Goal: Information Seeking & Learning: Learn about a topic

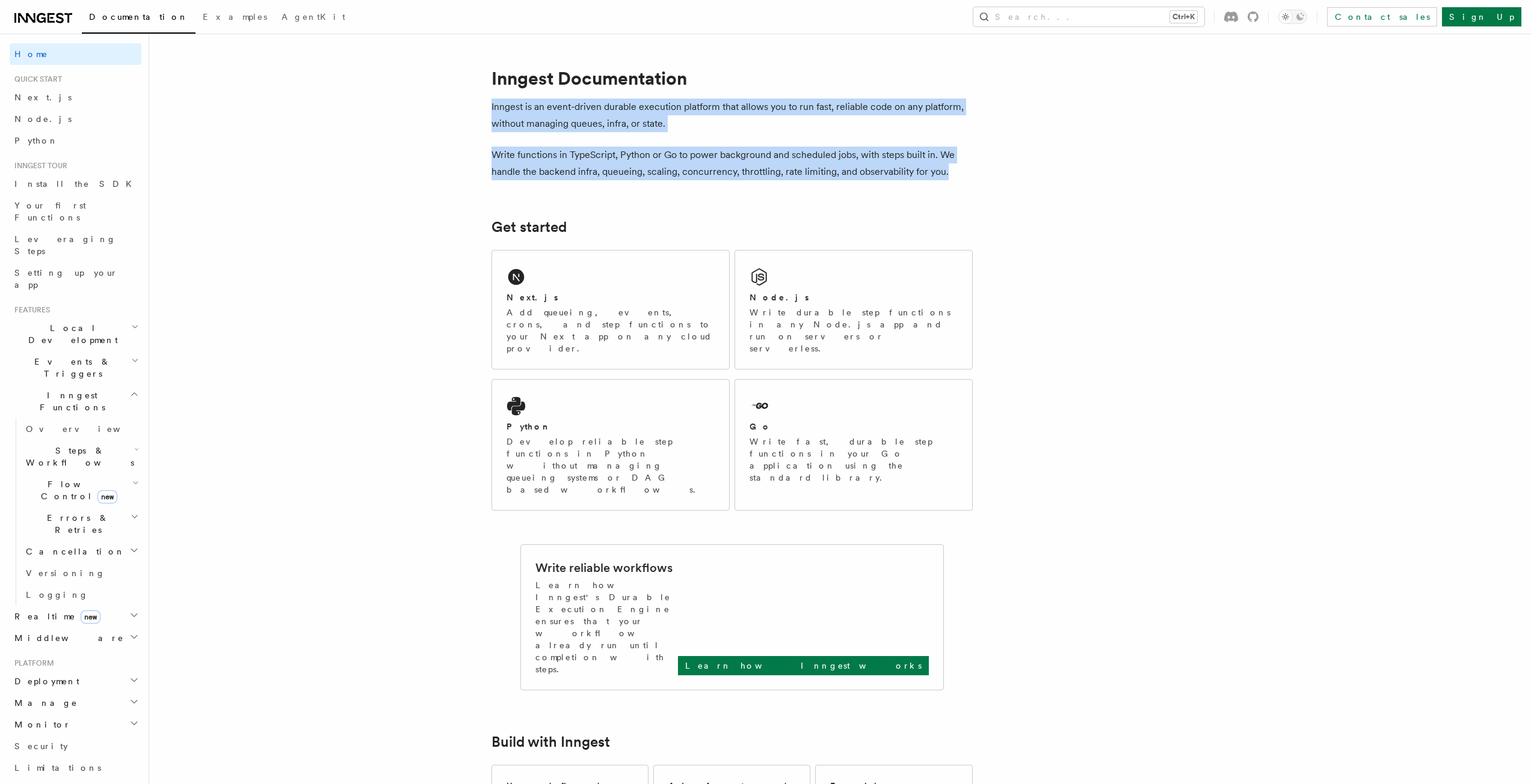
drag, startPoint x: 490, startPoint y: 107, endPoint x: 946, endPoint y: 172, distance: 460.6
click at [955, 181] on img at bounding box center [957, 183] width 12 height 12
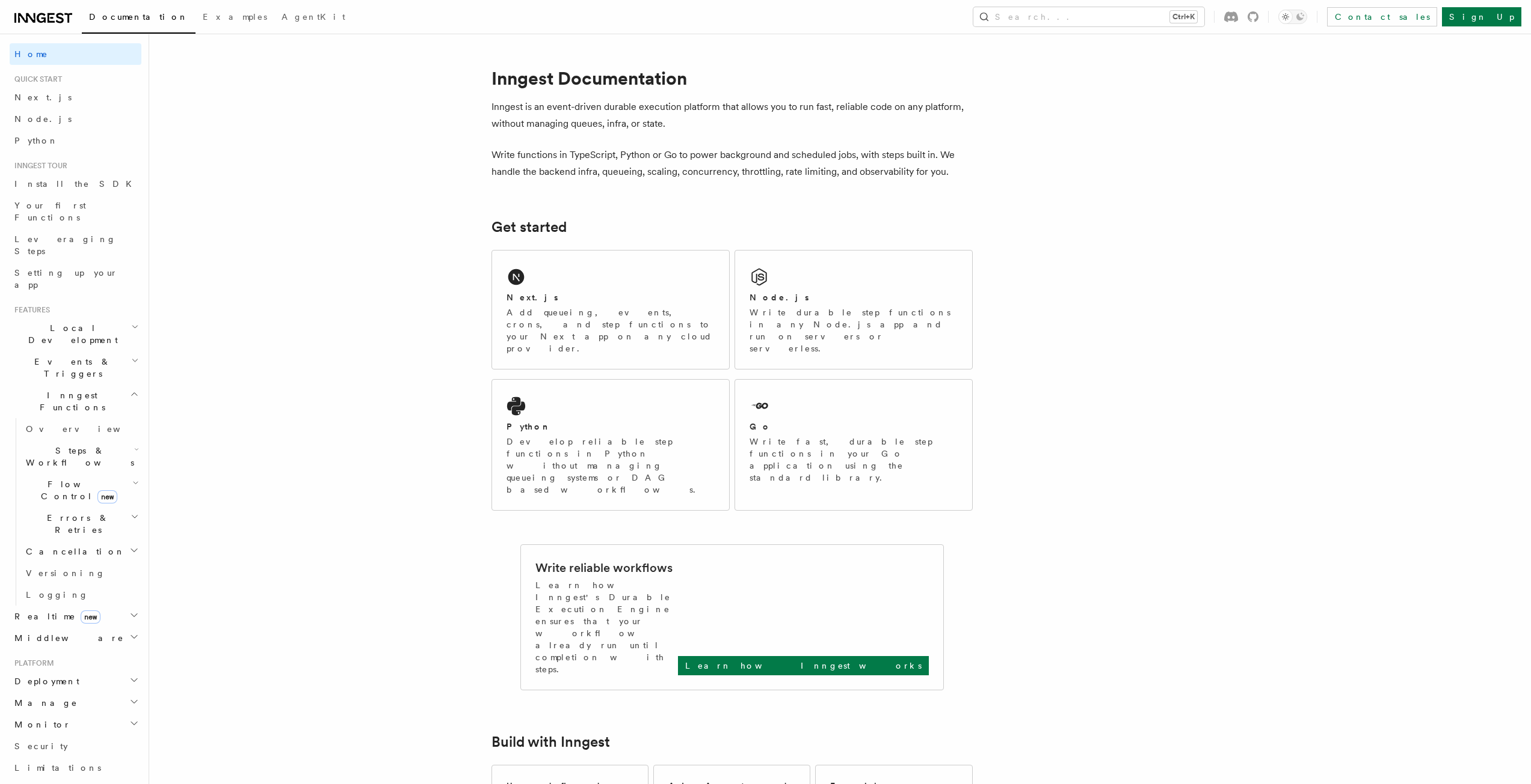
click at [807, 421] on div "Go" at bounding box center [853, 427] width 208 height 13
click at [63, 209] on span "Your first Functions" at bounding box center [50, 211] width 71 height 21
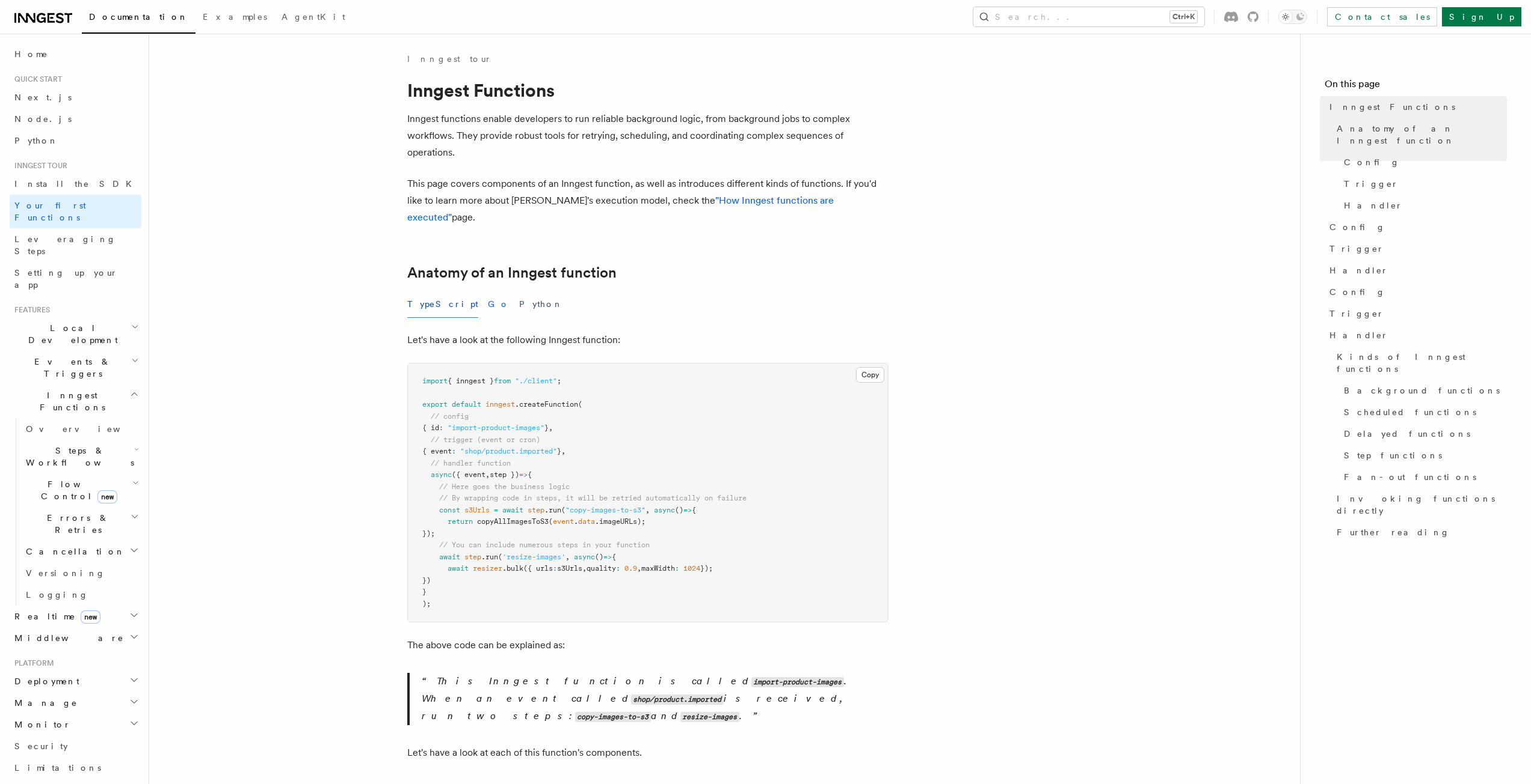
click at [488, 291] on button "Go" at bounding box center [498, 304] width 21 height 27
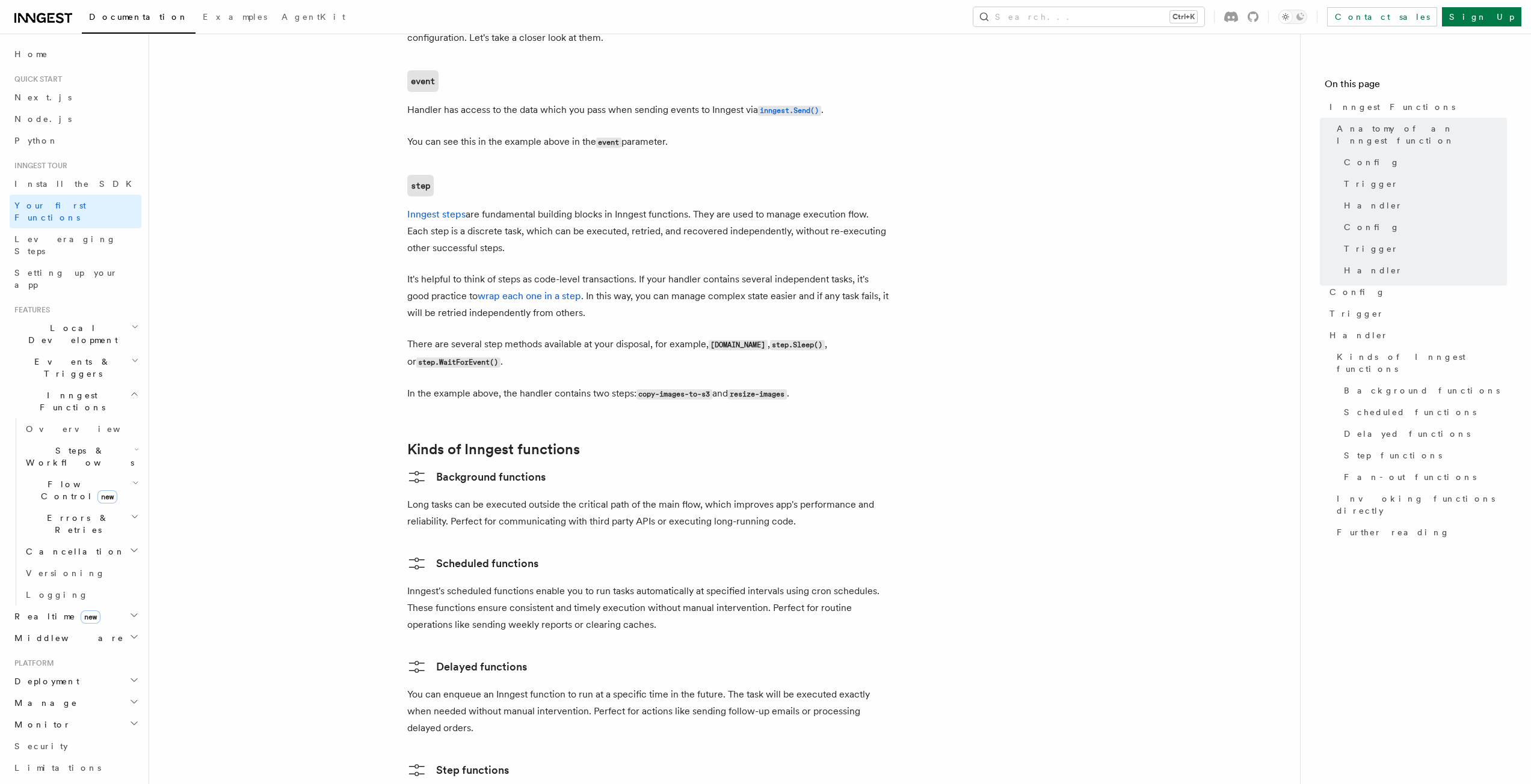
scroll to position [1743, 0]
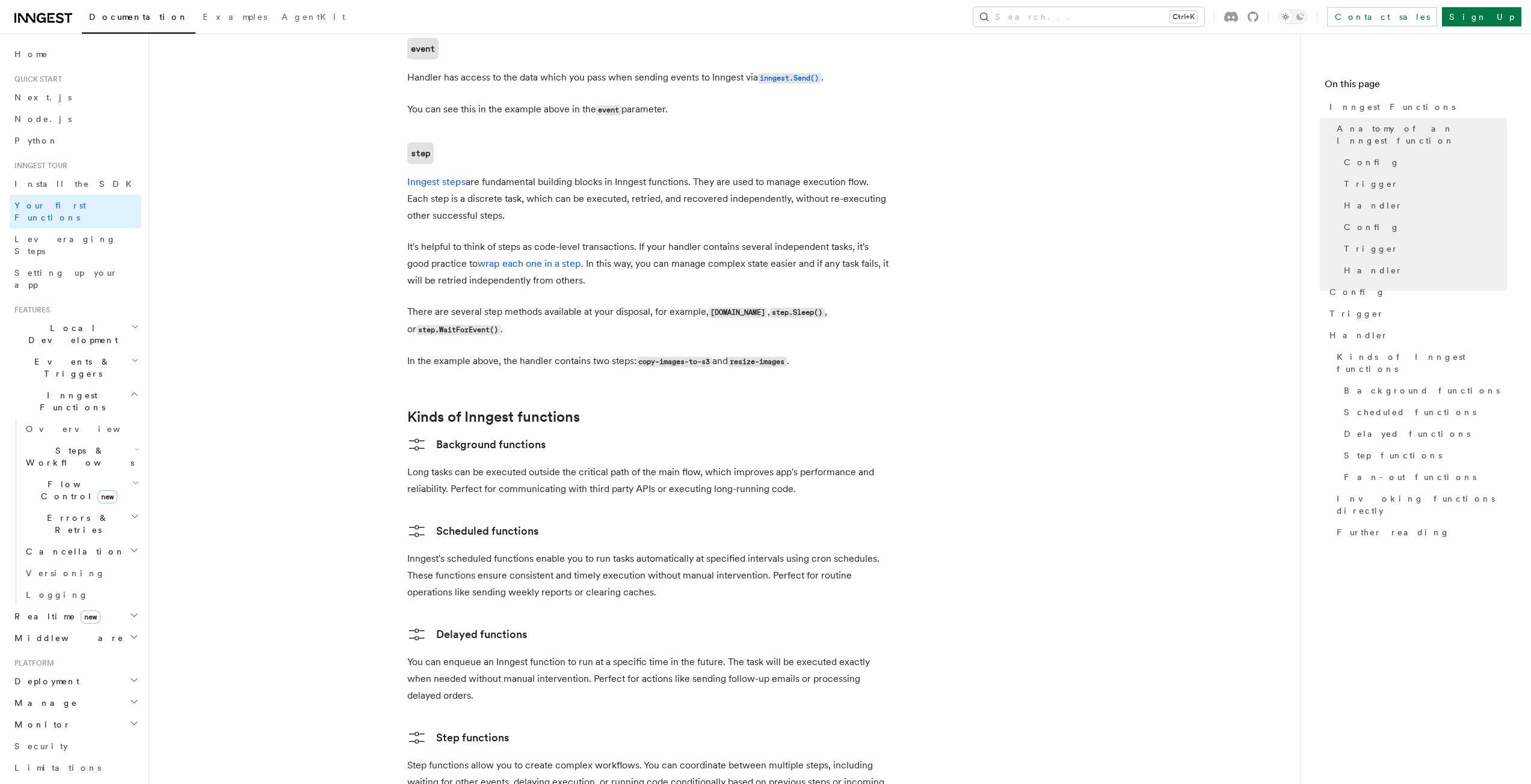
click at [535, 550] on p "Inngest's scheduled functions enable you to run tasks automatically at specifie…" at bounding box center [648, 575] width 481 height 51
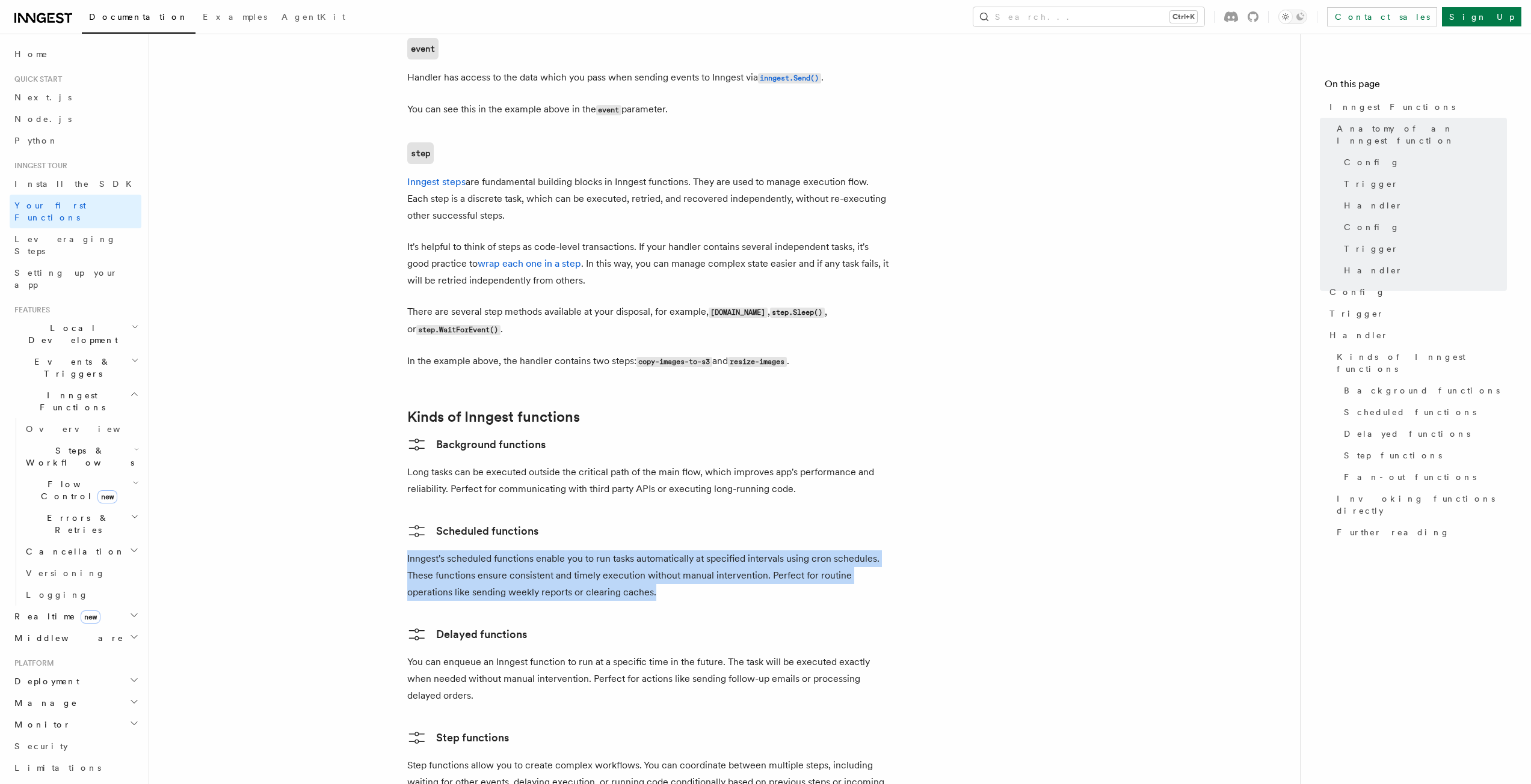
click at [535, 550] on p "Inngest's scheduled functions enable you to run tasks automatically at specifie…" at bounding box center [648, 575] width 481 height 51
click at [546, 520] on img at bounding box center [546, 520] width 12 height 12
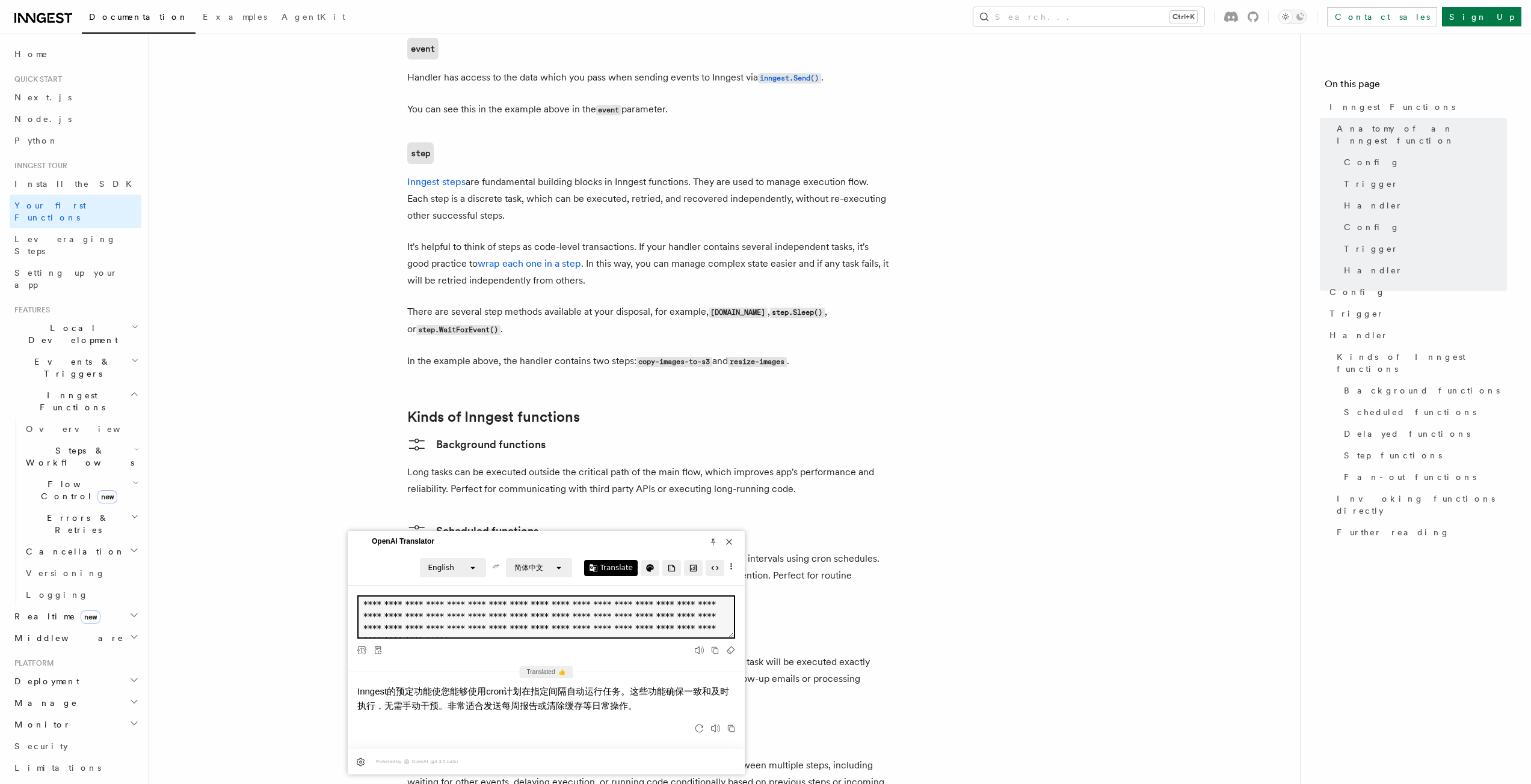
click at [557, 521] on h3 "Scheduled functions" at bounding box center [648, 531] width 481 height 19
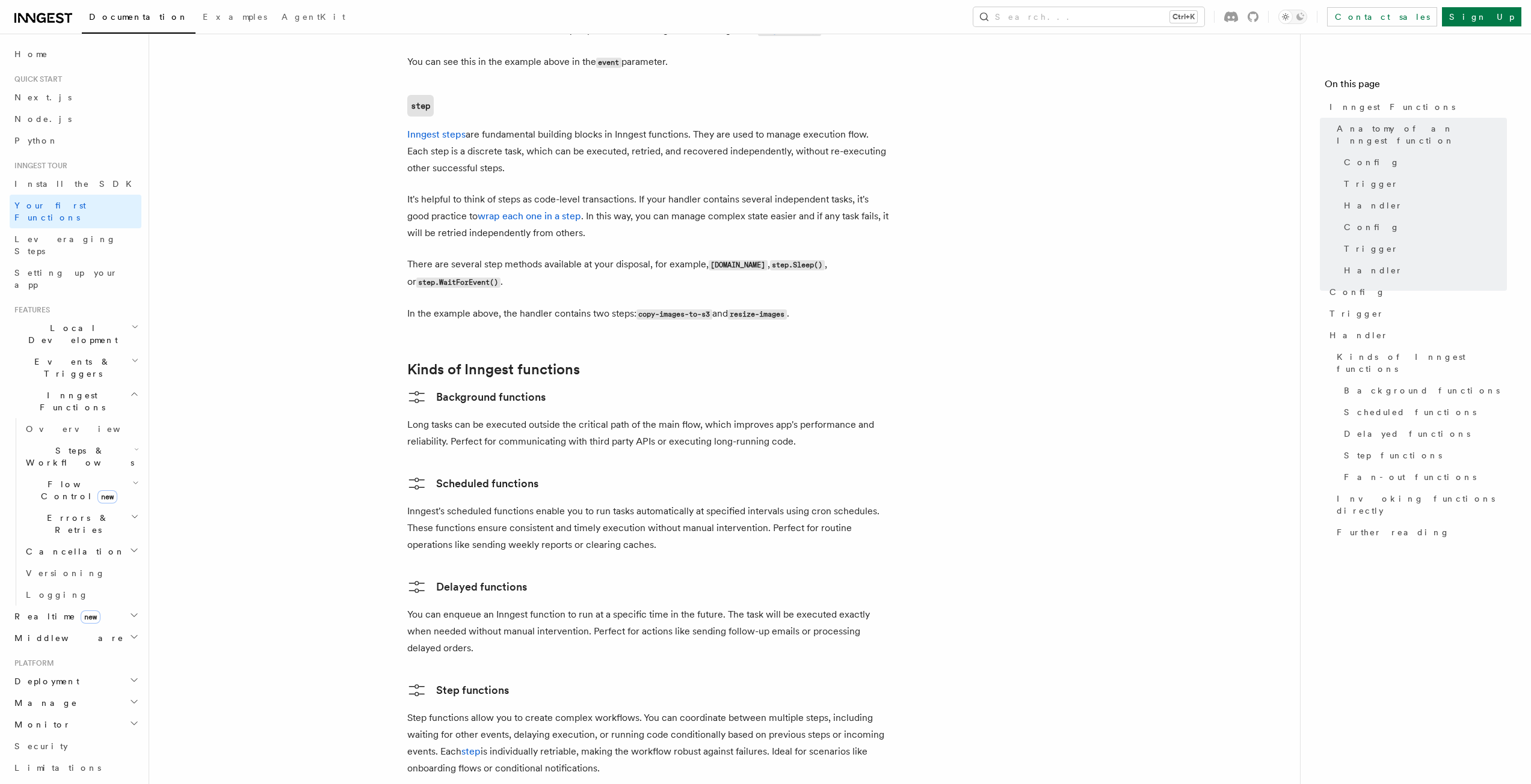
scroll to position [1863, 0]
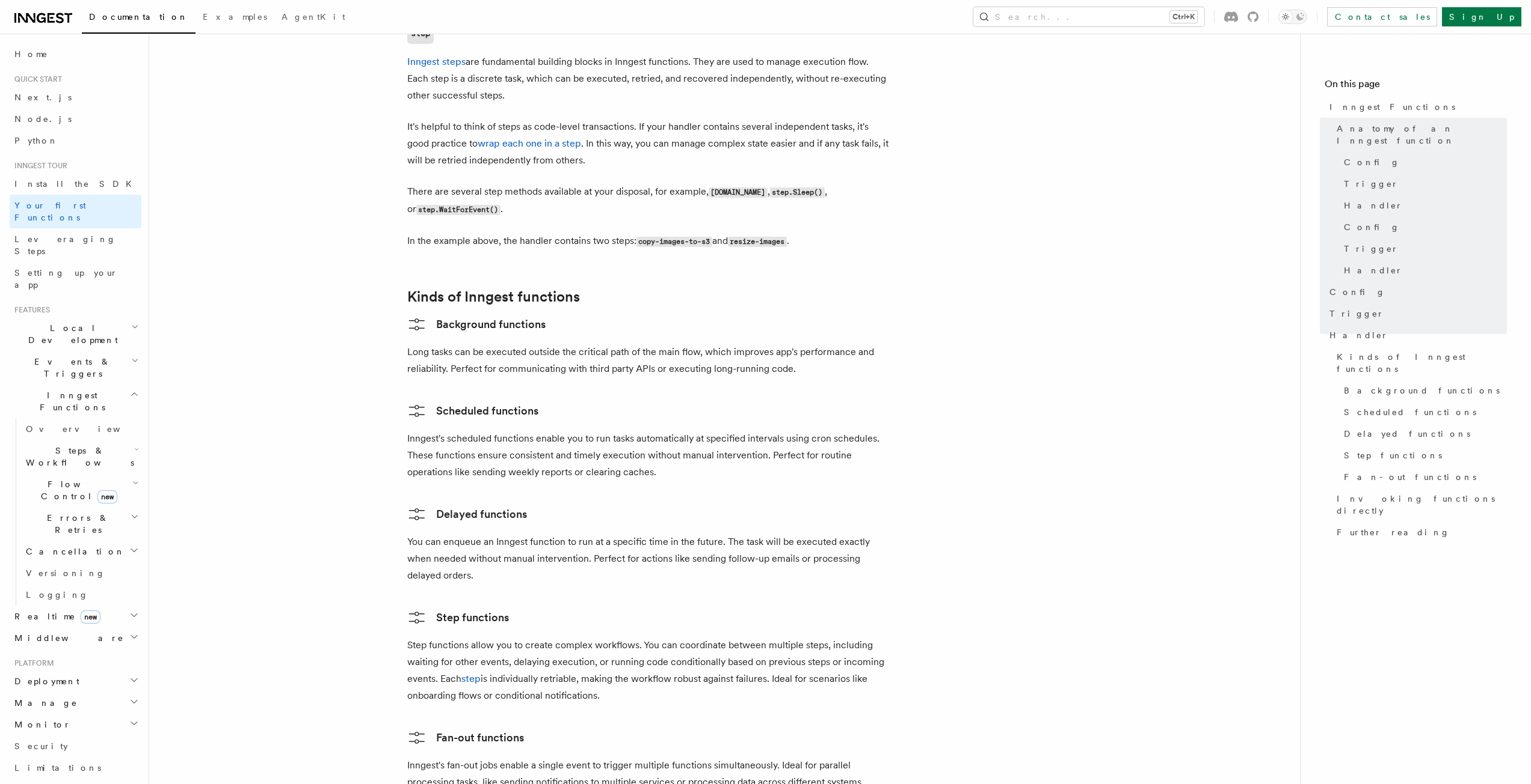
click at [508, 533] on p "You can enqueue an Inngest function to run at a specific time in the future. Th…" at bounding box center [648, 558] width 481 height 51
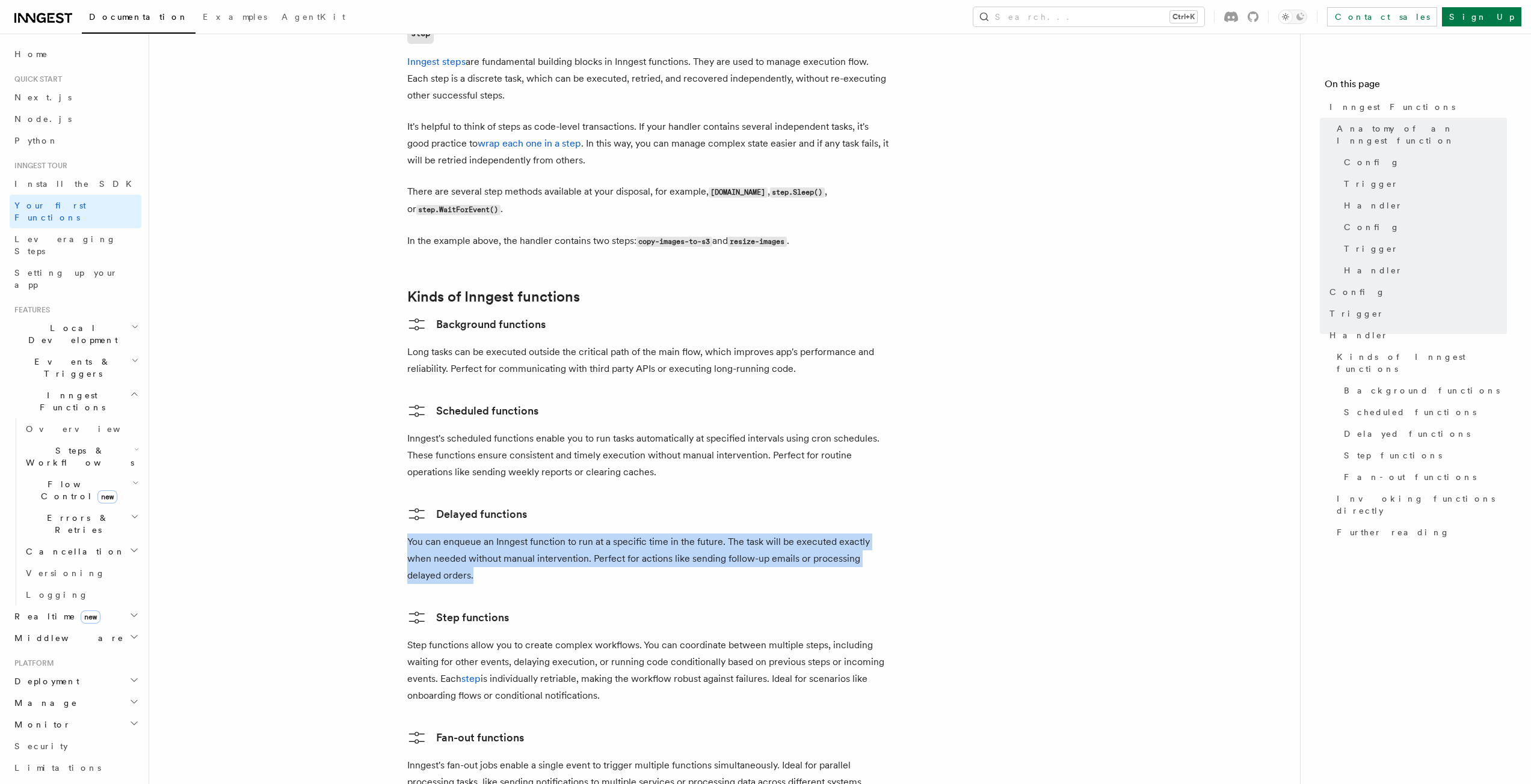
click at [508, 533] on p "You can enqueue an Inngest function to run at a specific time in the future. Th…" at bounding box center [648, 558] width 481 height 51
click at [518, 508] on img at bounding box center [519, 508] width 12 height 12
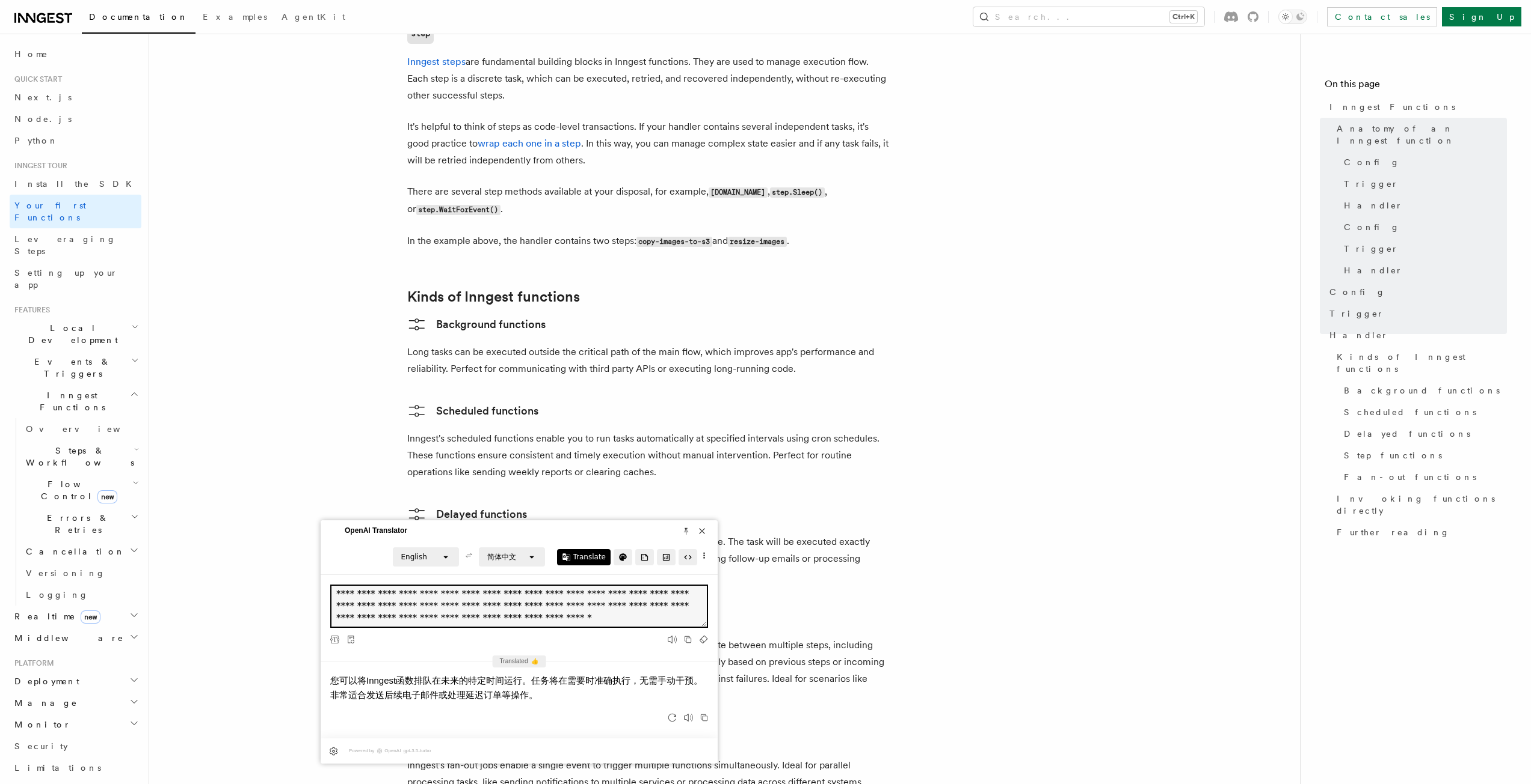
click at [532, 505] on h3 "Delayed functions" at bounding box center [648, 514] width 481 height 19
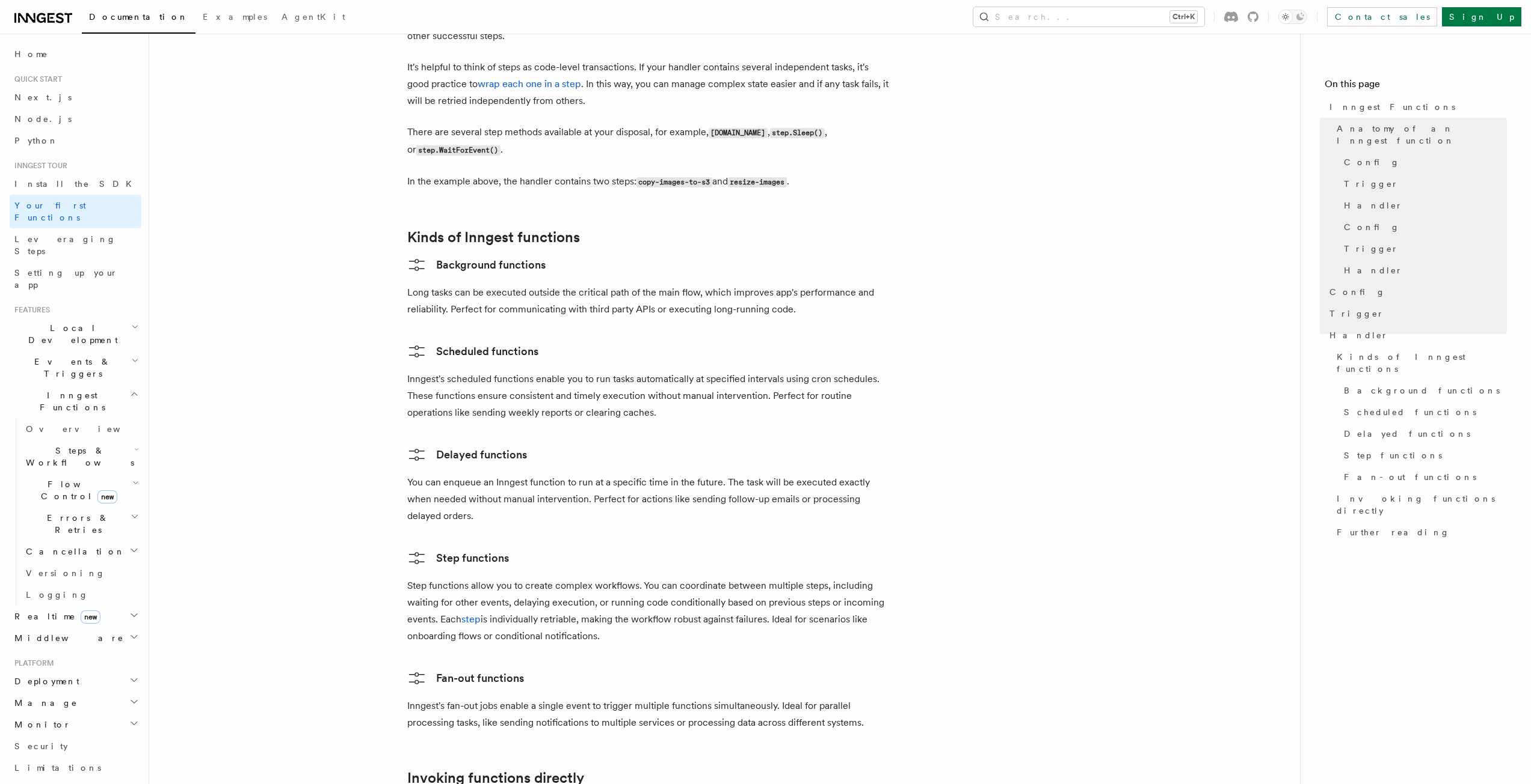
scroll to position [2043, 0]
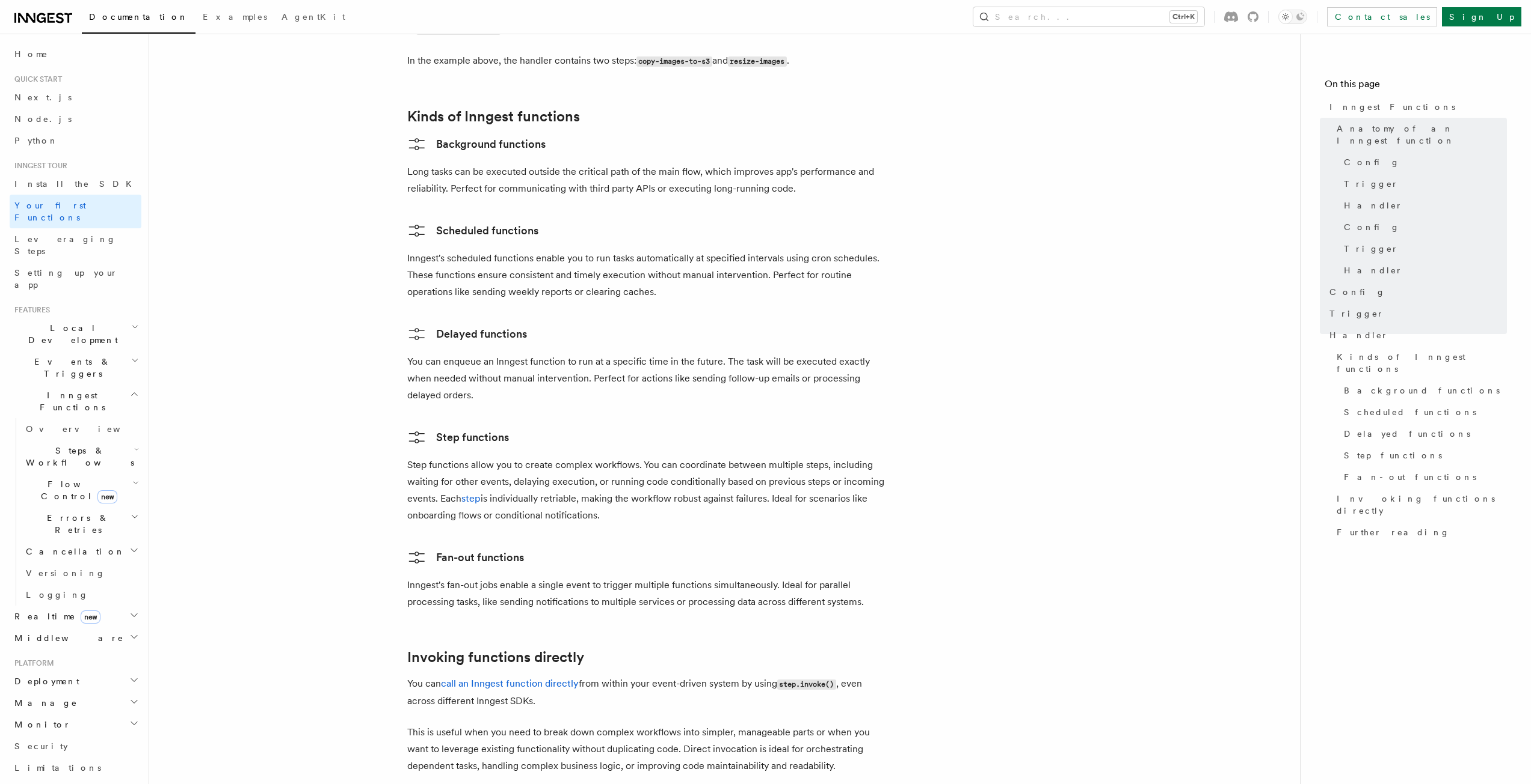
click at [528, 457] on p "Step functions allow you to create complex workflows. You can coordinate betwee…" at bounding box center [648, 490] width 481 height 67
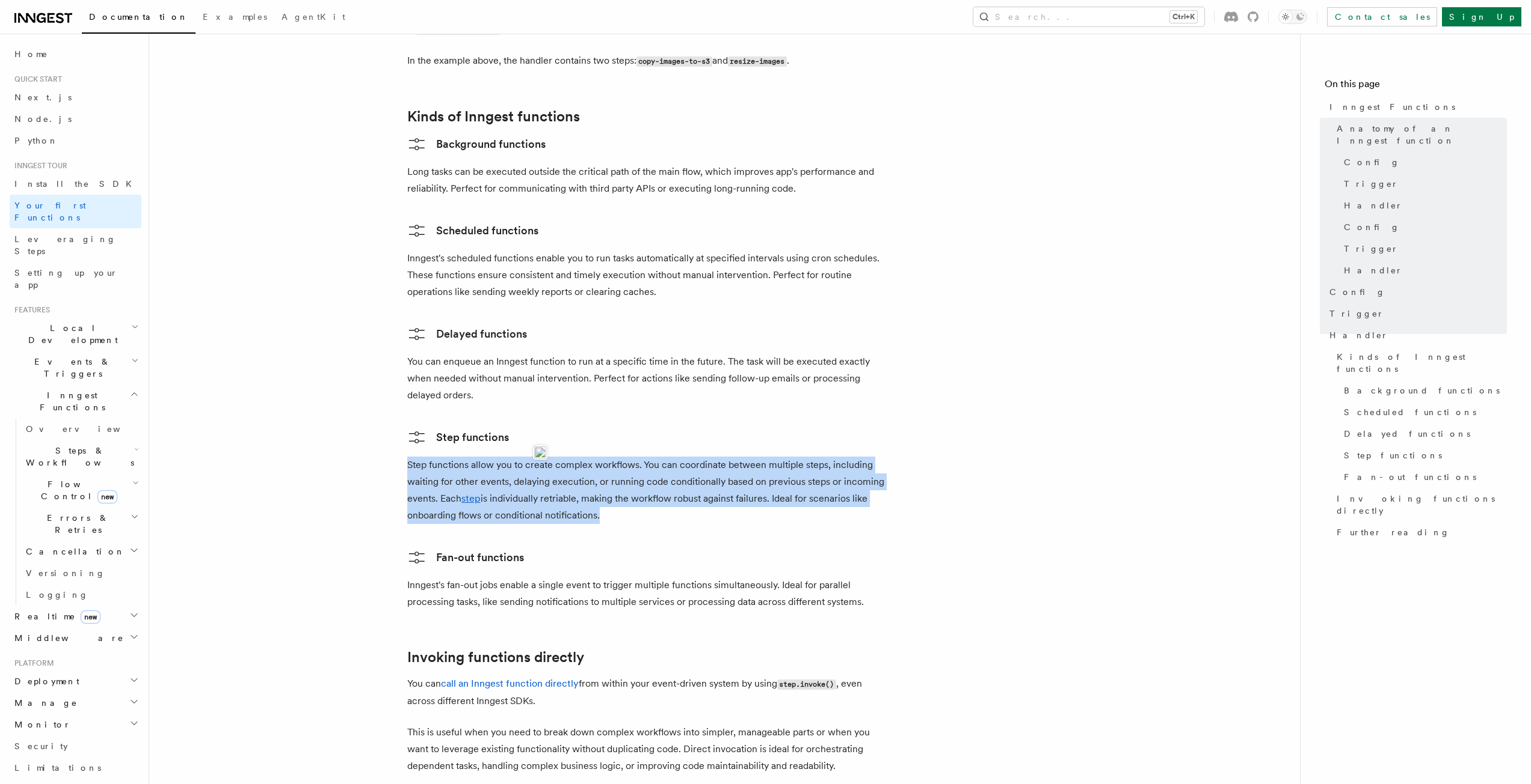
click at [528, 457] on p "Step functions allow you to create complex workflows. You can coordinate betwee…" at bounding box center [648, 490] width 481 height 67
click at [539, 455] on img at bounding box center [539, 452] width 12 height 12
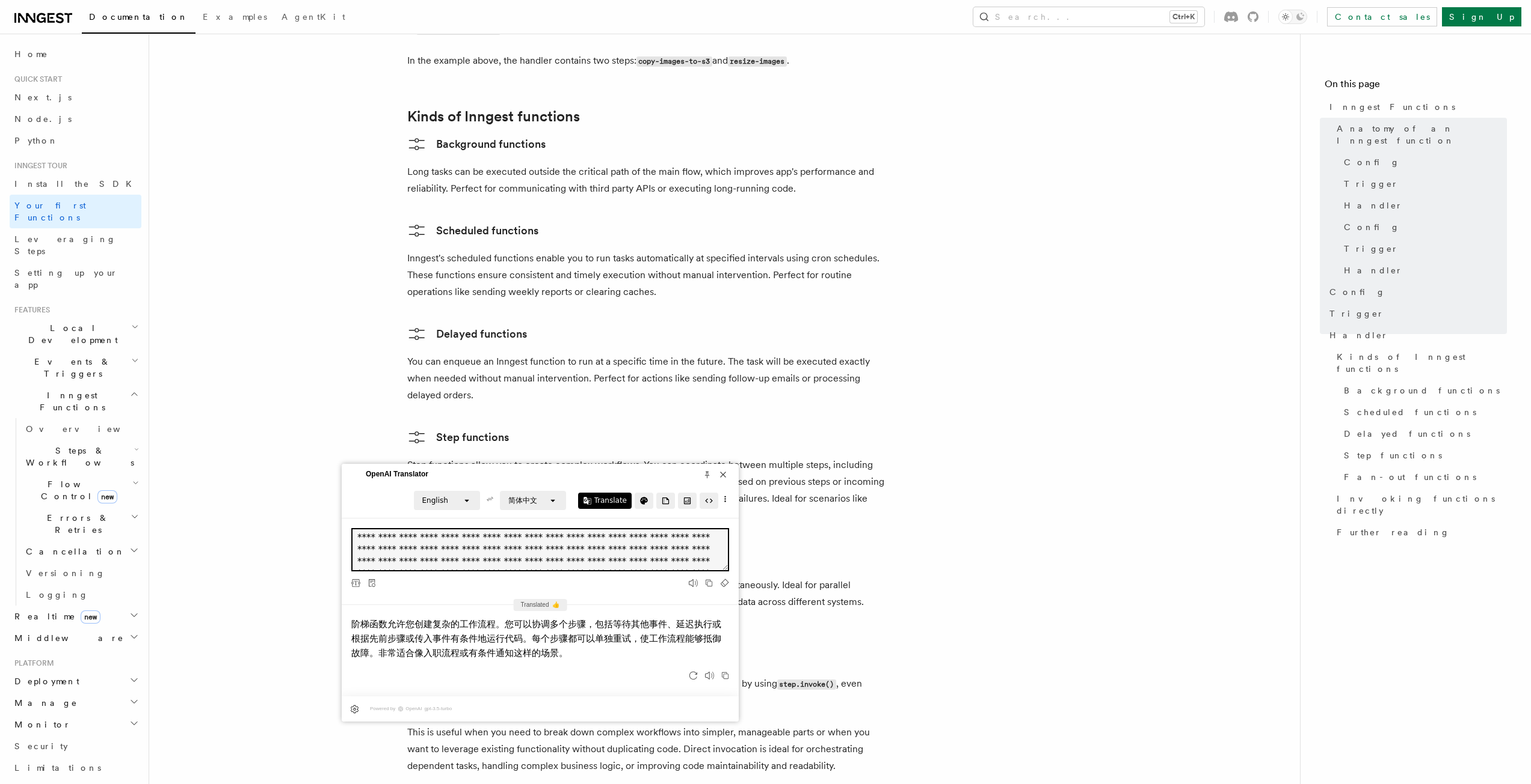
click at [545, 457] on p "Step functions allow you to create complex workflows. You can coordinate betwee…" at bounding box center [648, 490] width 481 height 67
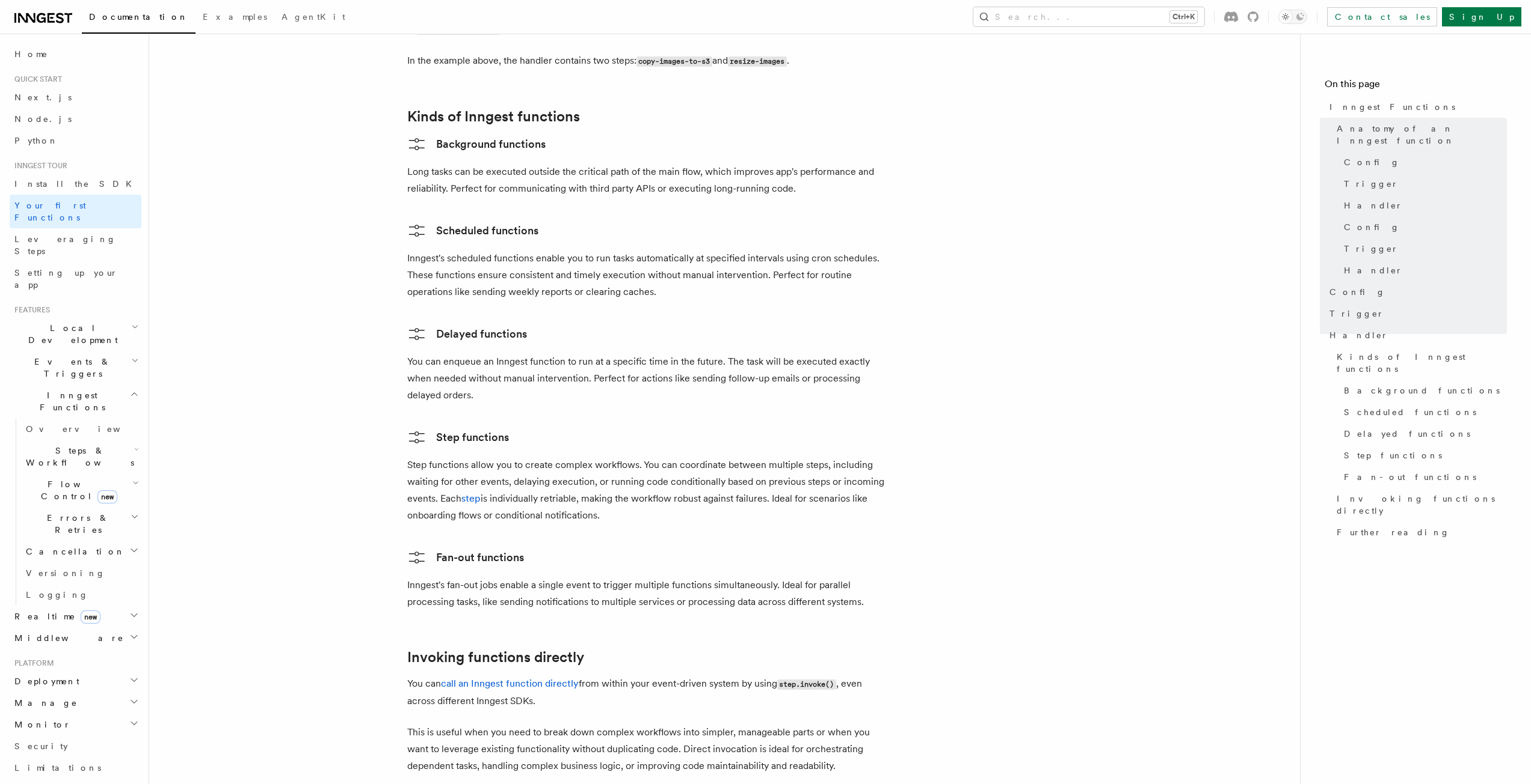
click at [494, 164] on p "Long tasks can be executed outside the critical path of the main flow, which im…" at bounding box center [648, 180] width 481 height 33
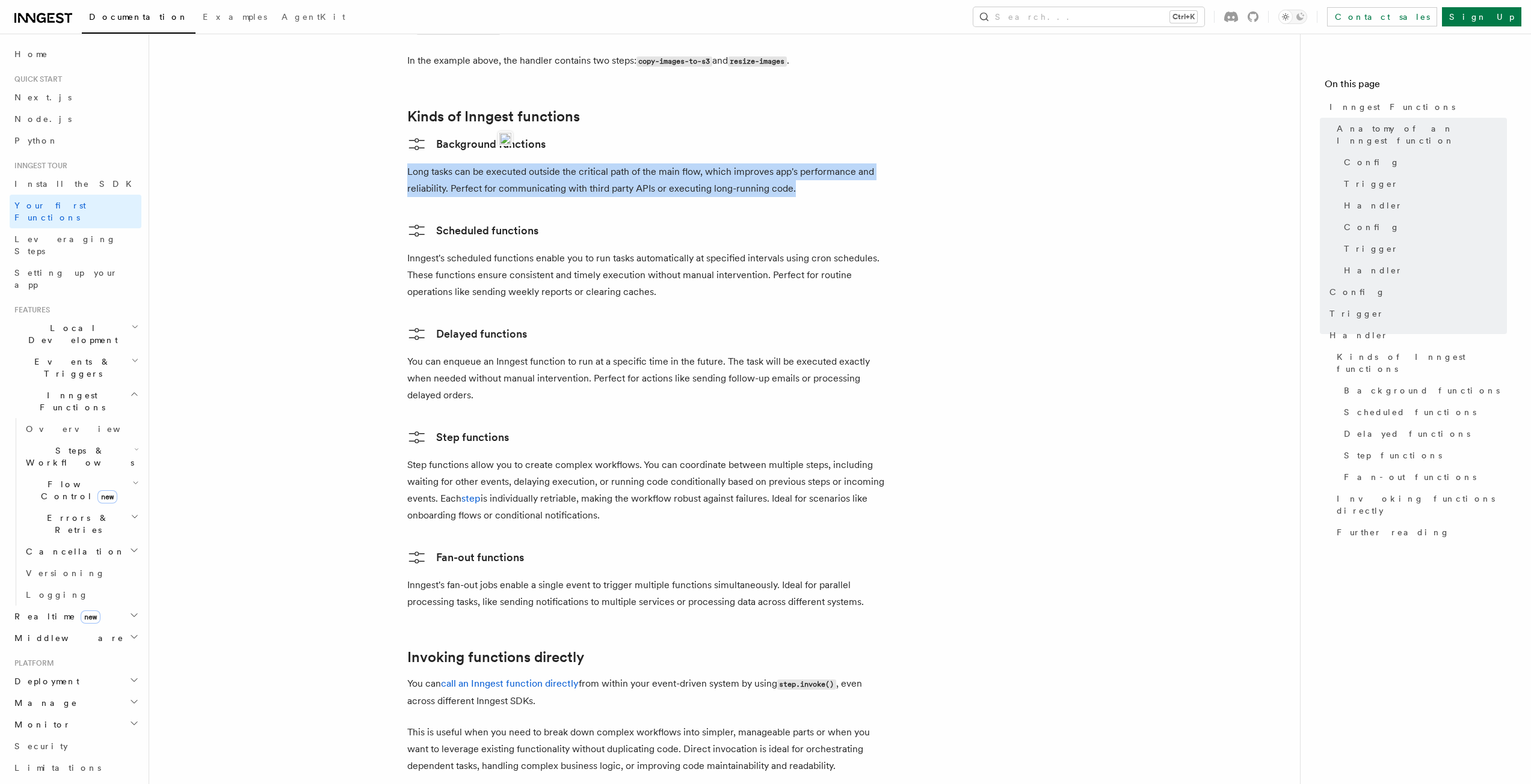
click at [494, 164] on p "Long tasks can be executed outside the critical path of the main flow, which im…" at bounding box center [648, 180] width 481 height 33
click at [506, 141] on img at bounding box center [505, 139] width 12 height 12
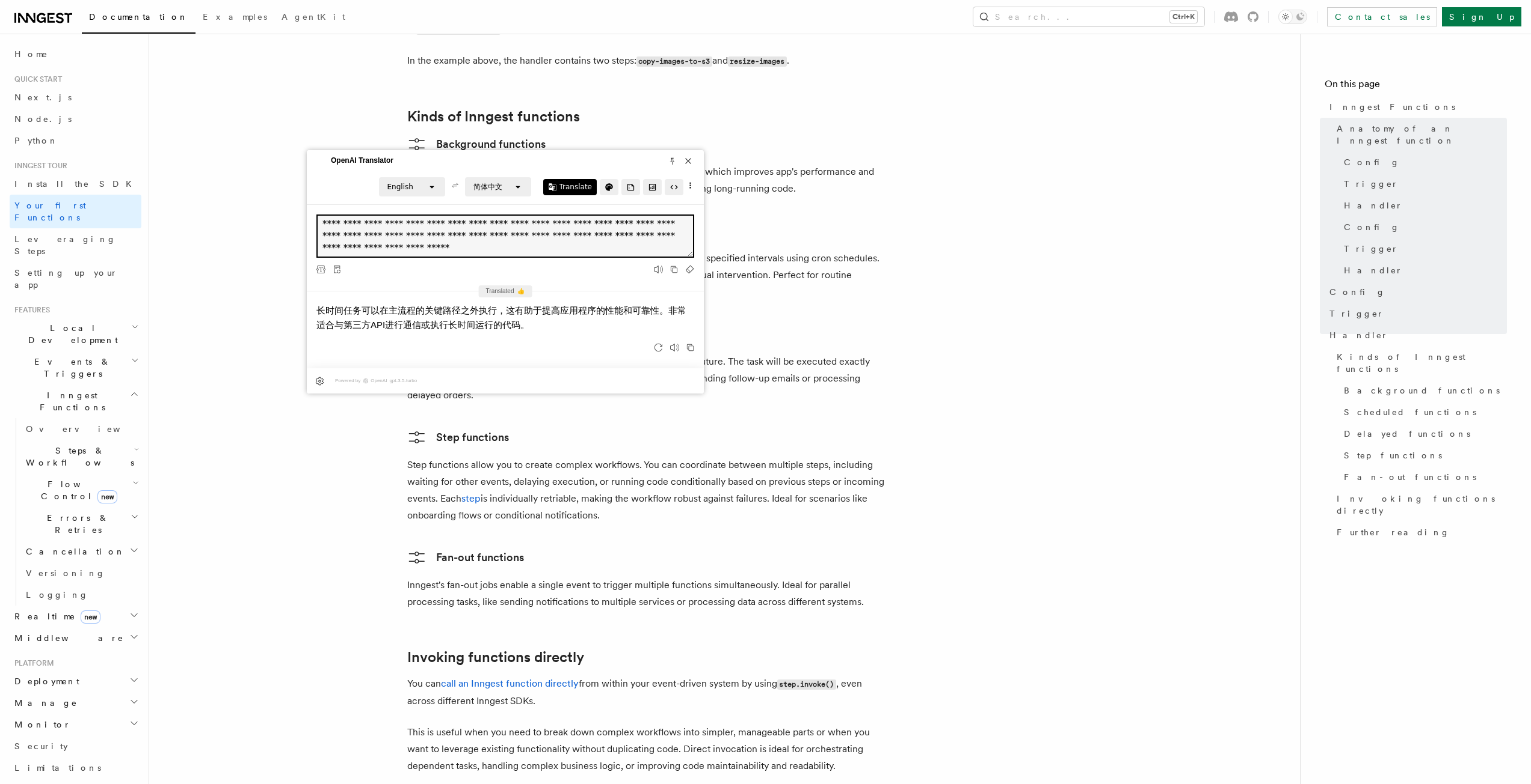
click at [637, 577] on p "Inngest's fan-out jobs enable a single event to trigger multiple functions simu…" at bounding box center [648, 594] width 481 height 33
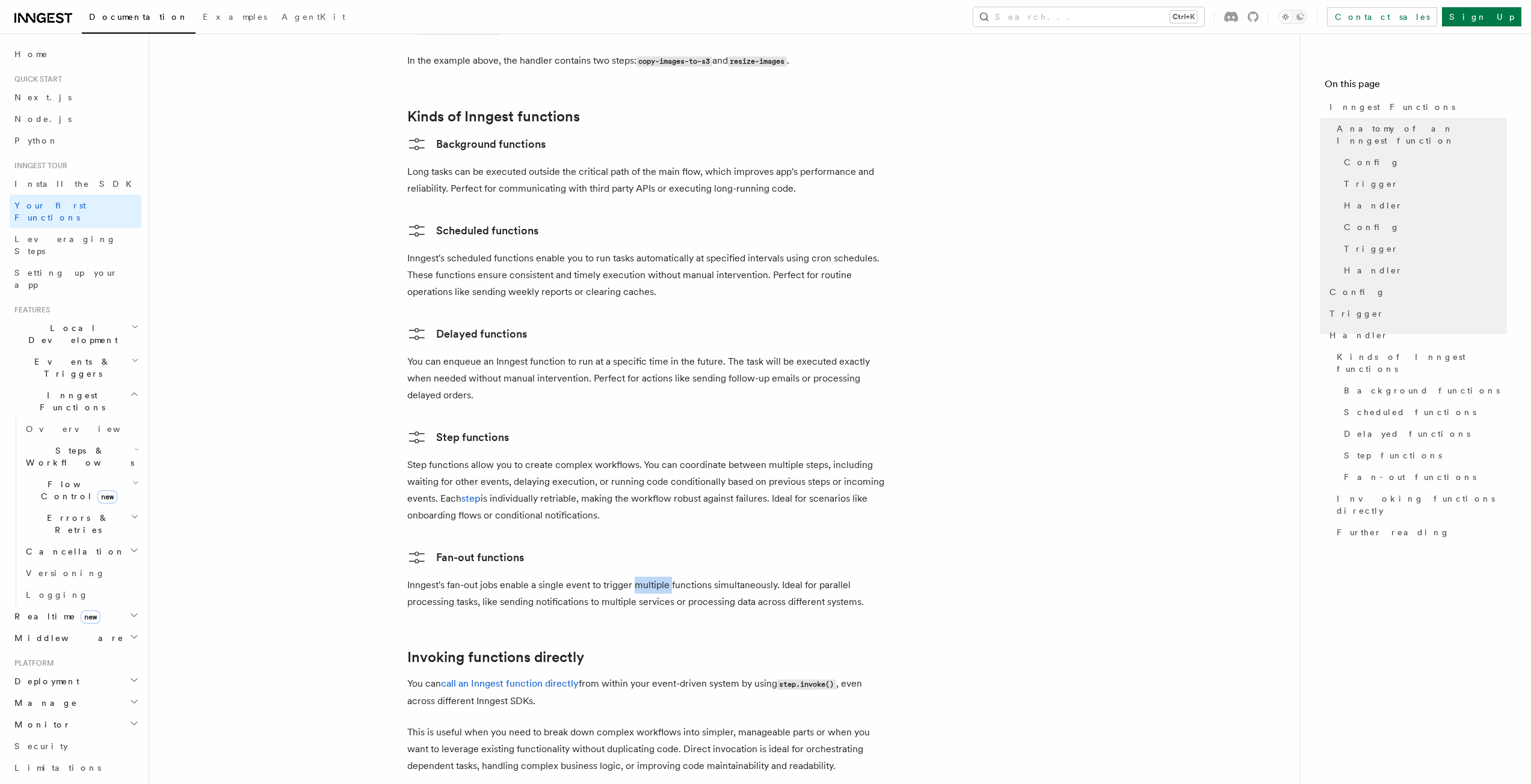
click at [637, 577] on p "Inngest's fan-out jobs enable a single event to trigger multiple functions simu…" at bounding box center [648, 594] width 481 height 33
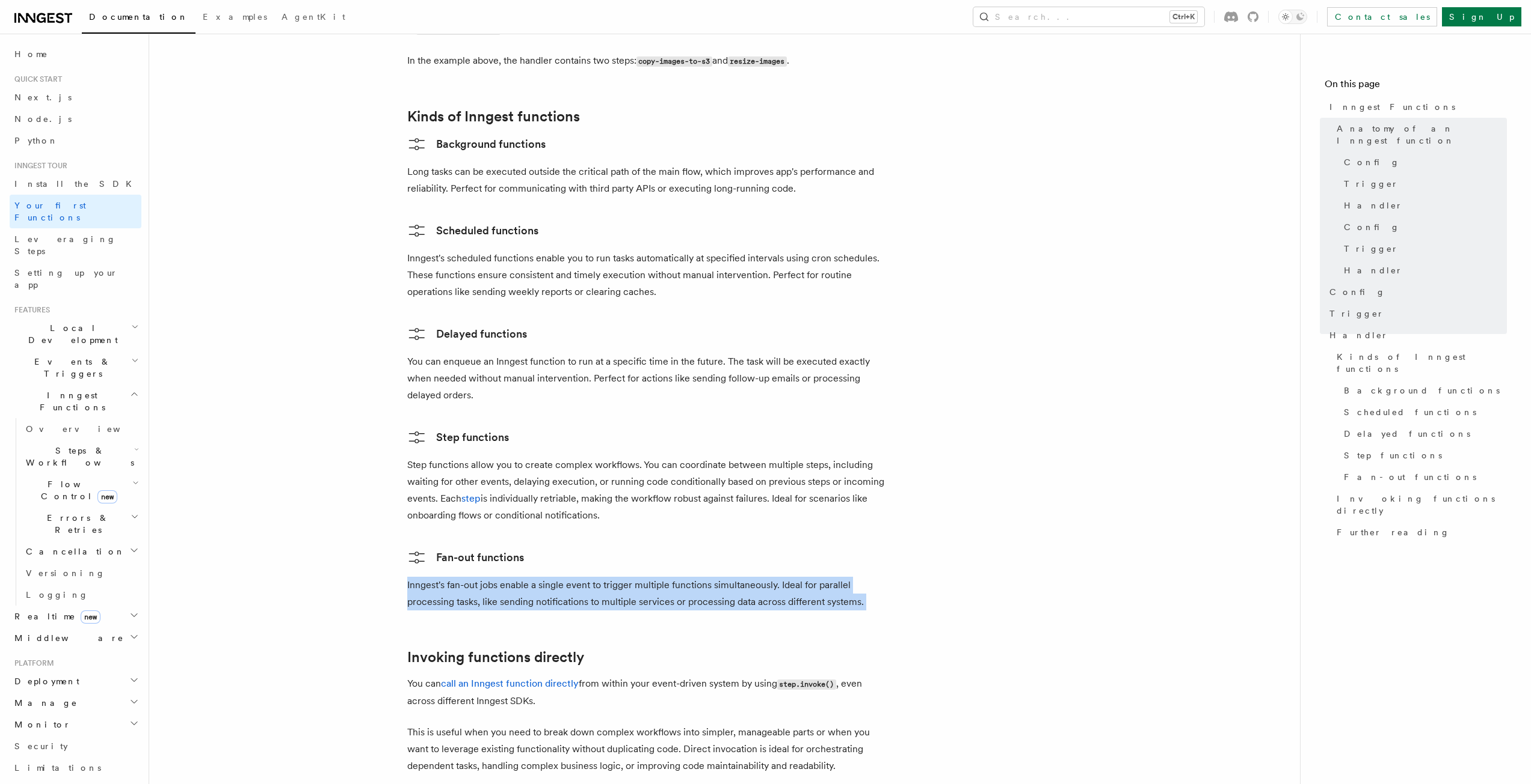
click at [637, 577] on p "Inngest's fan-out jobs enable a single event to trigger multiple functions simu…" at bounding box center [648, 594] width 481 height 33
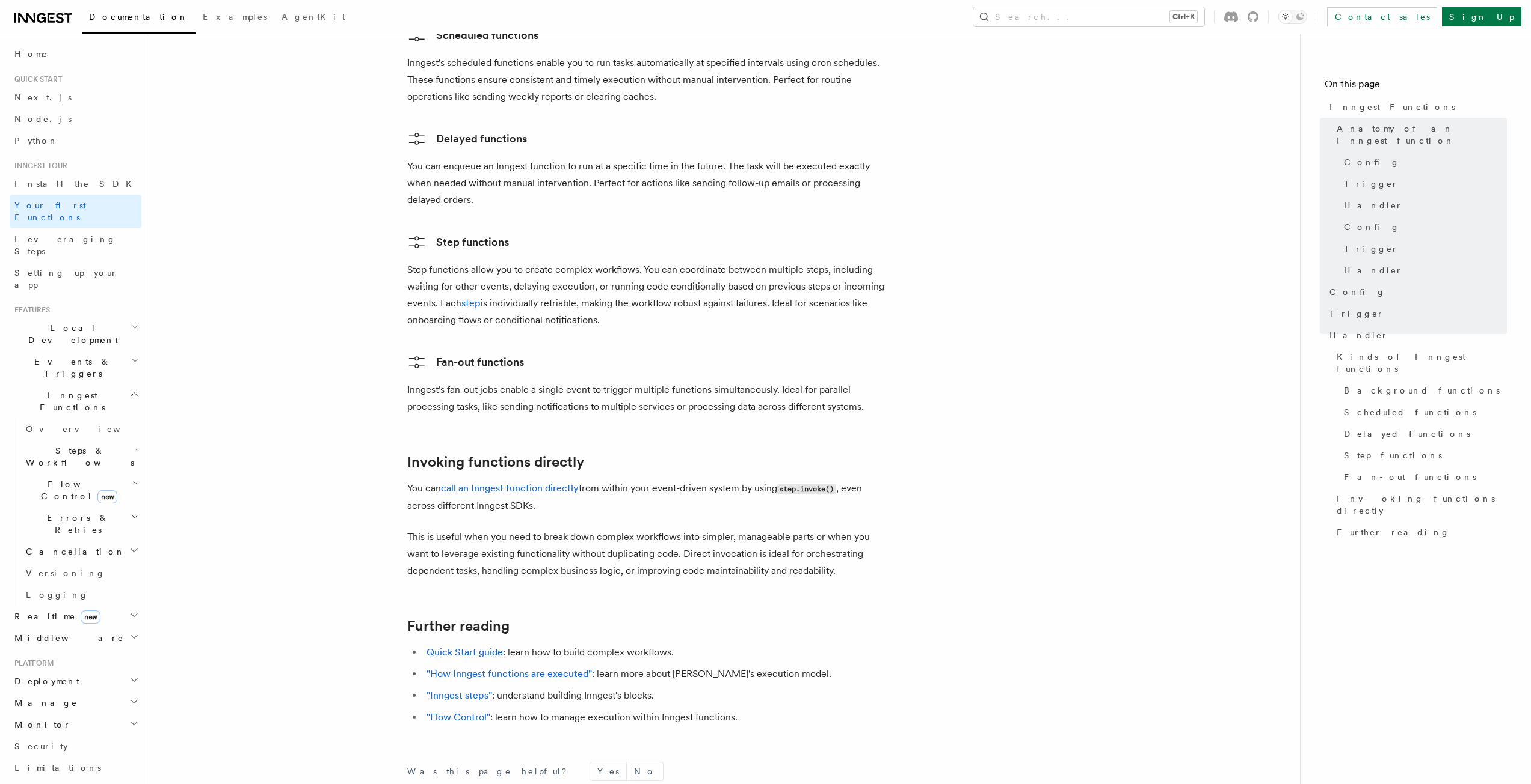
scroll to position [2284, 0]
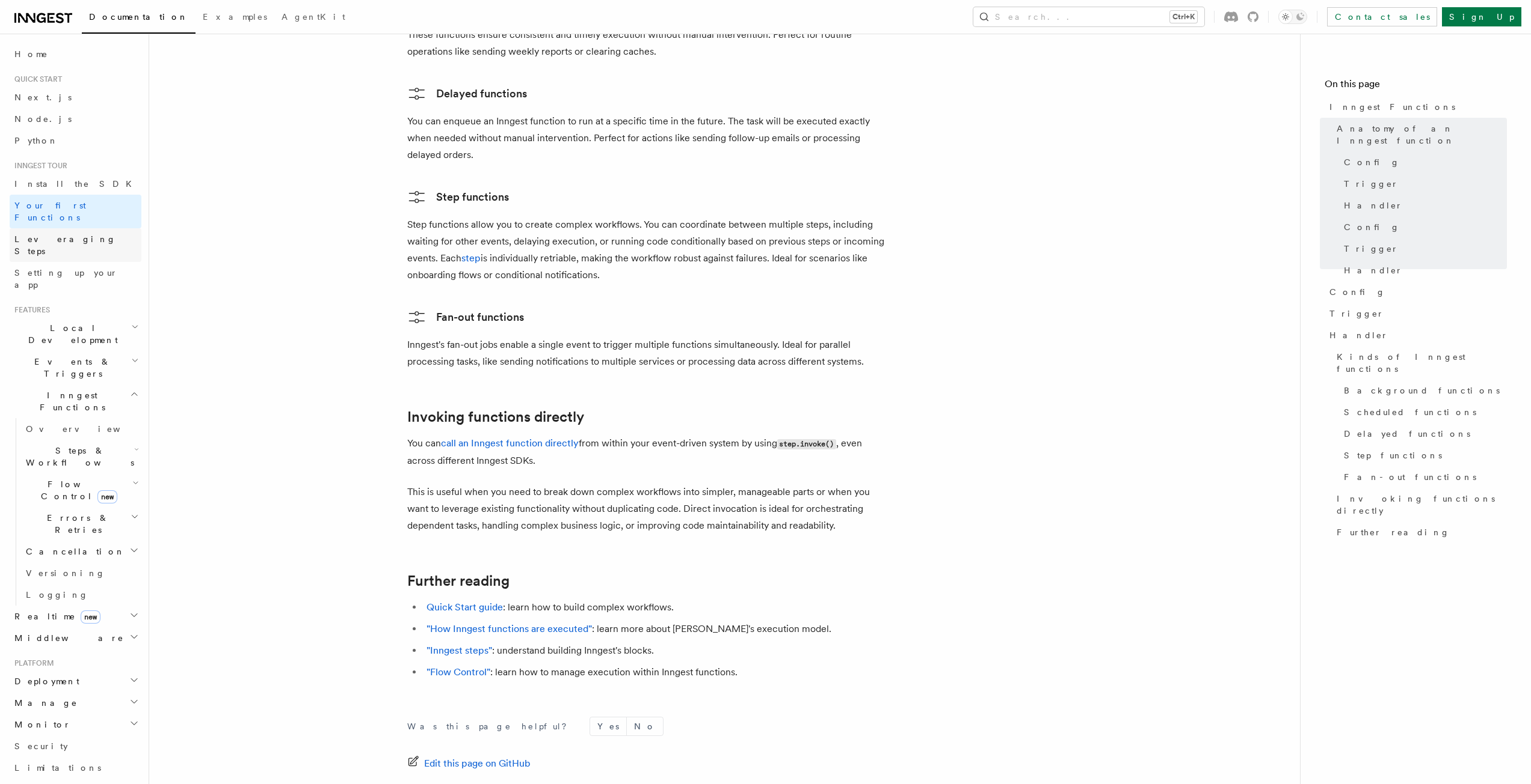
click at [81, 233] on link "Leveraging Steps" at bounding box center [75, 245] width 131 height 33
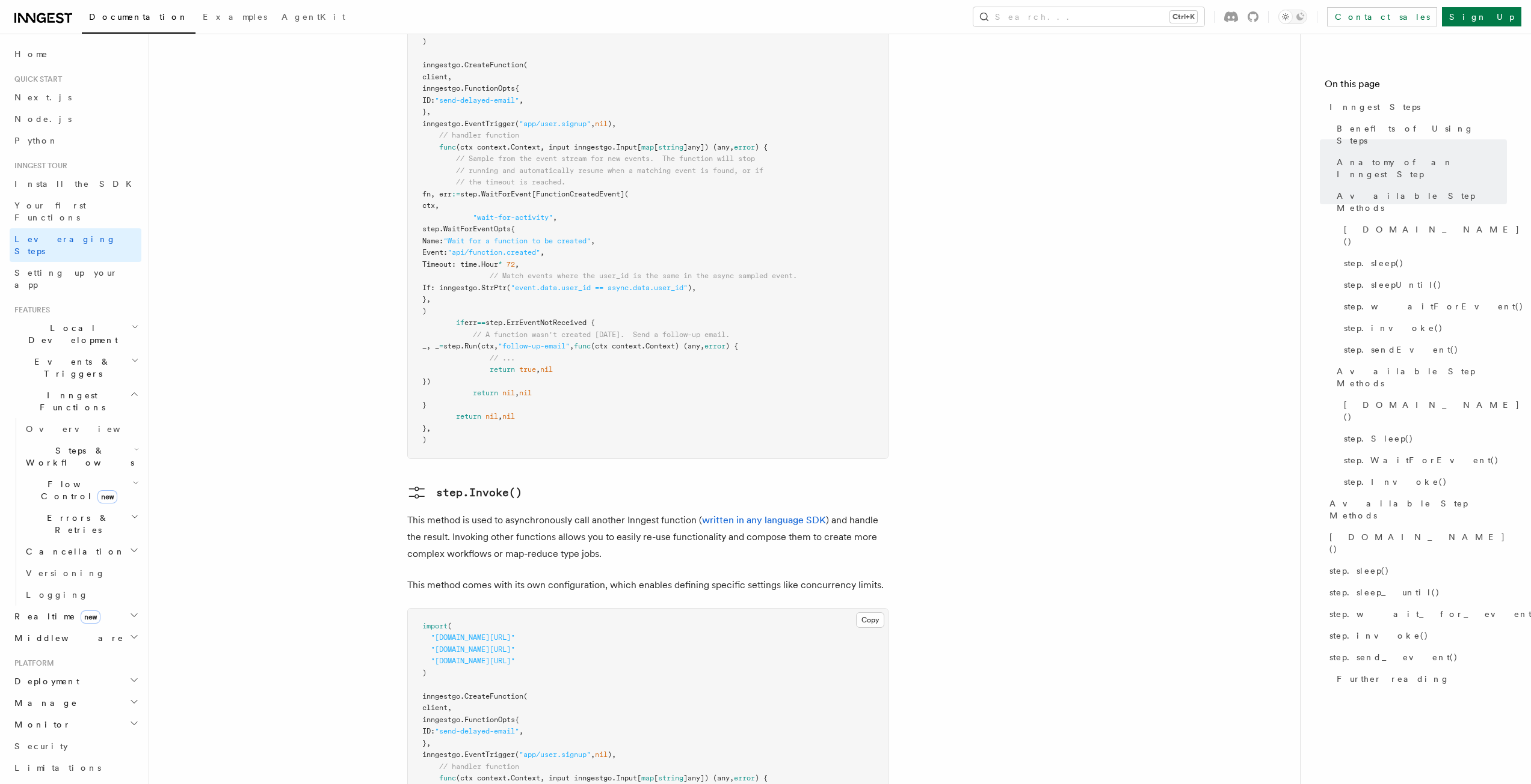
scroll to position [2223, 0]
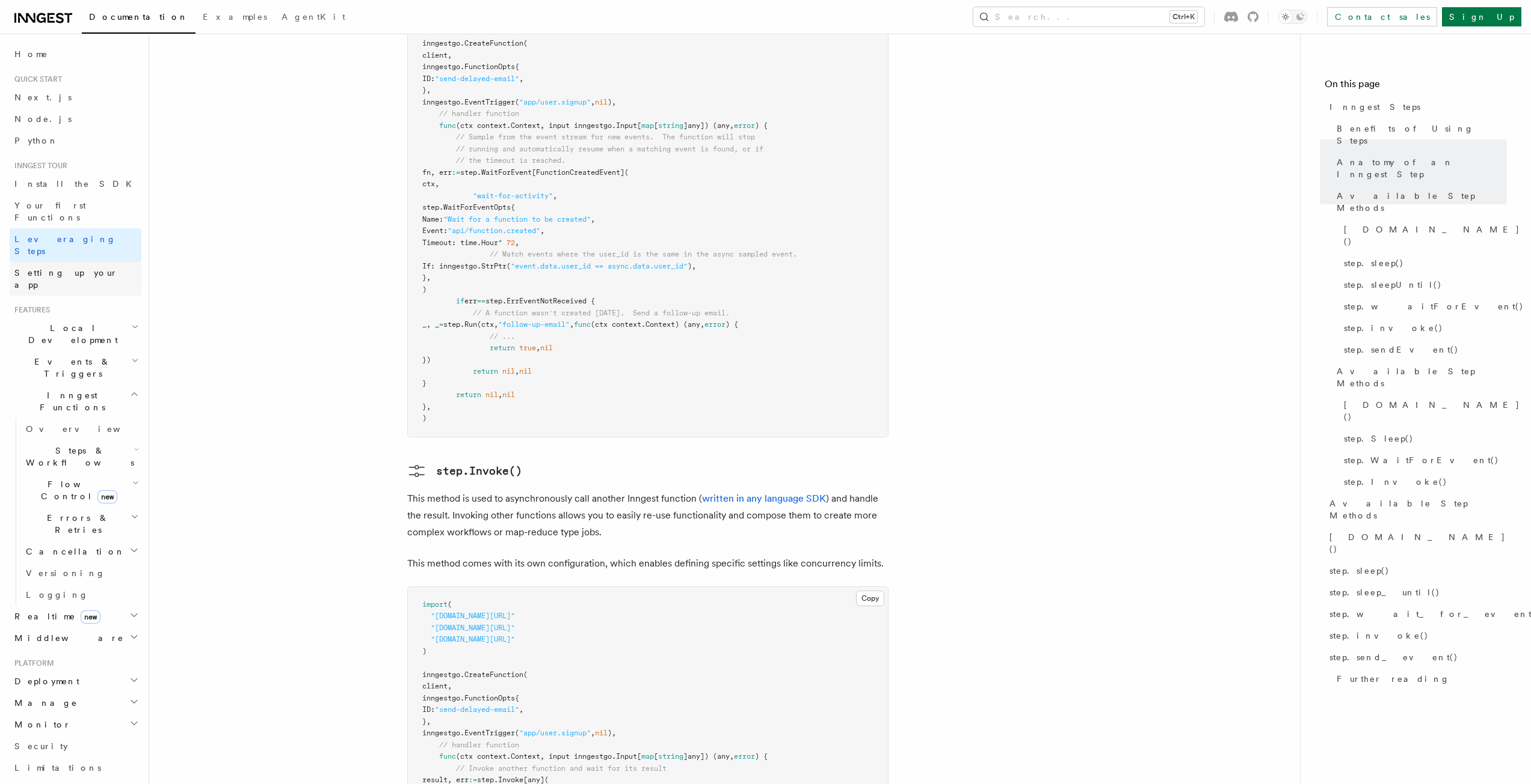
click at [54, 268] on span "Setting up your app" at bounding box center [67, 278] width 104 height 21
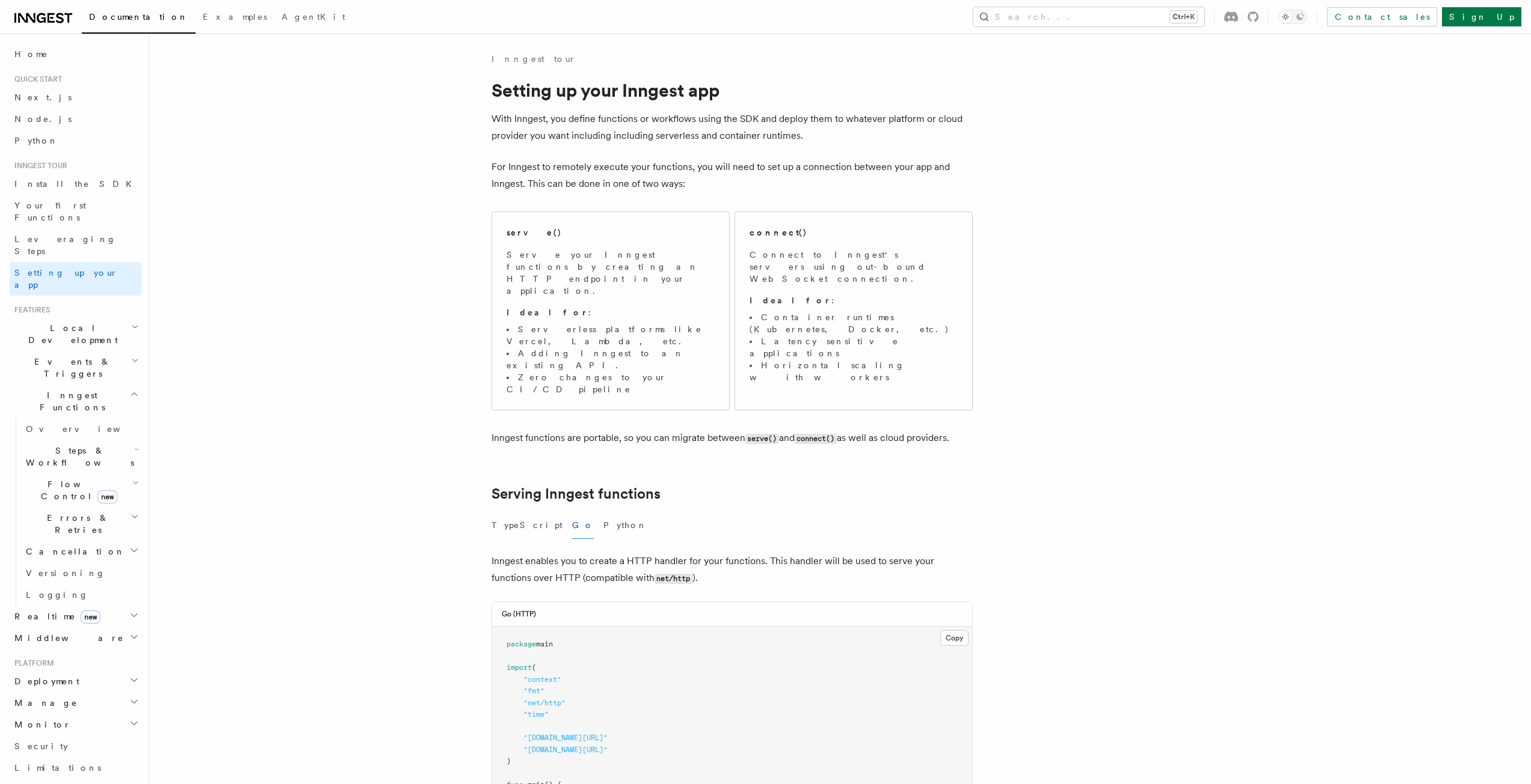
click at [131, 356] on icon "button" at bounding box center [135, 361] width 7 height 9
click at [75, 425] on link "Sending events" at bounding box center [81, 442] width 120 height 33
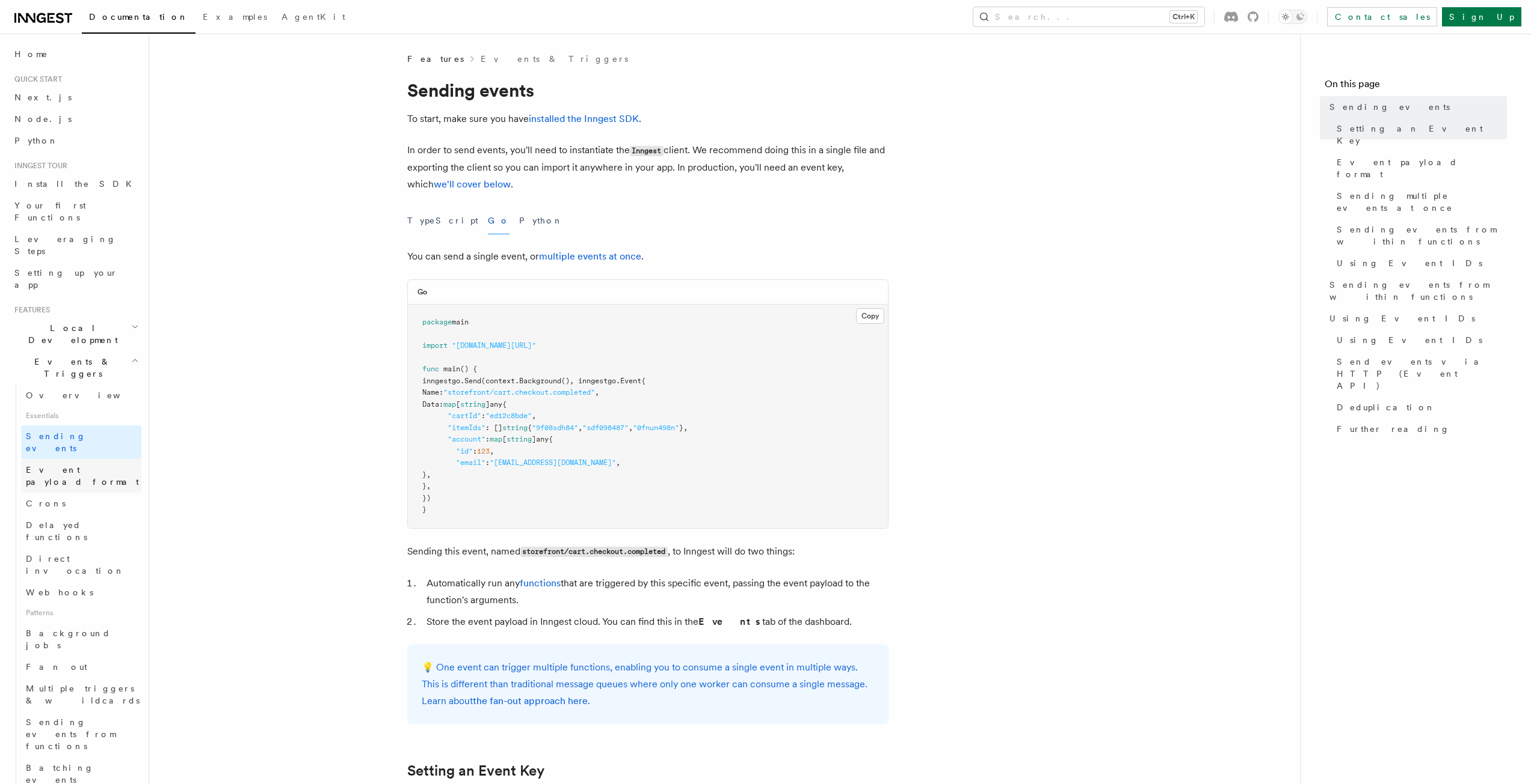
click at [82, 465] on span "Event payload format" at bounding box center [82, 475] width 113 height 21
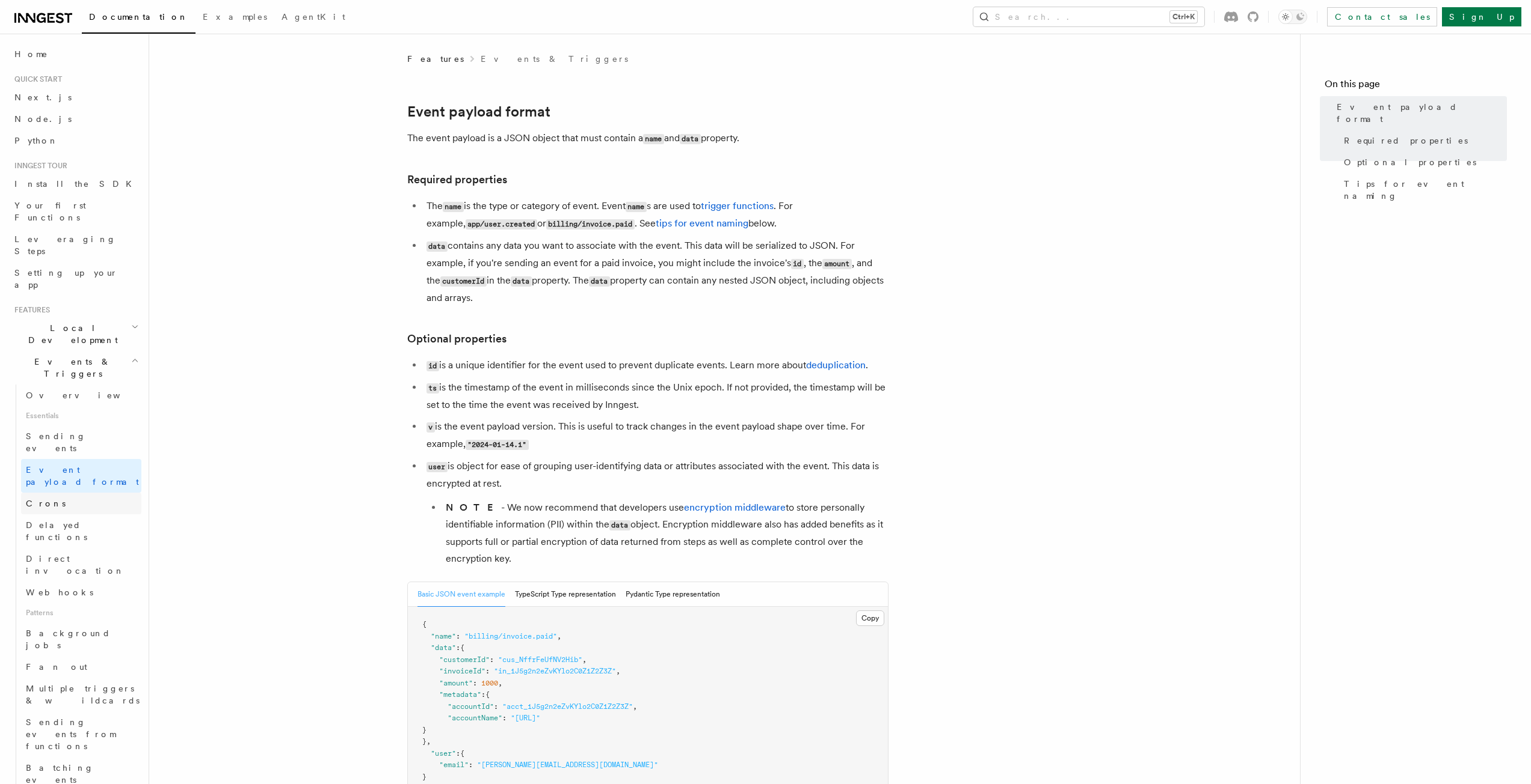
click at [77, 493] on link "Crons" at bounding box center [81, 503] width 120 height 21
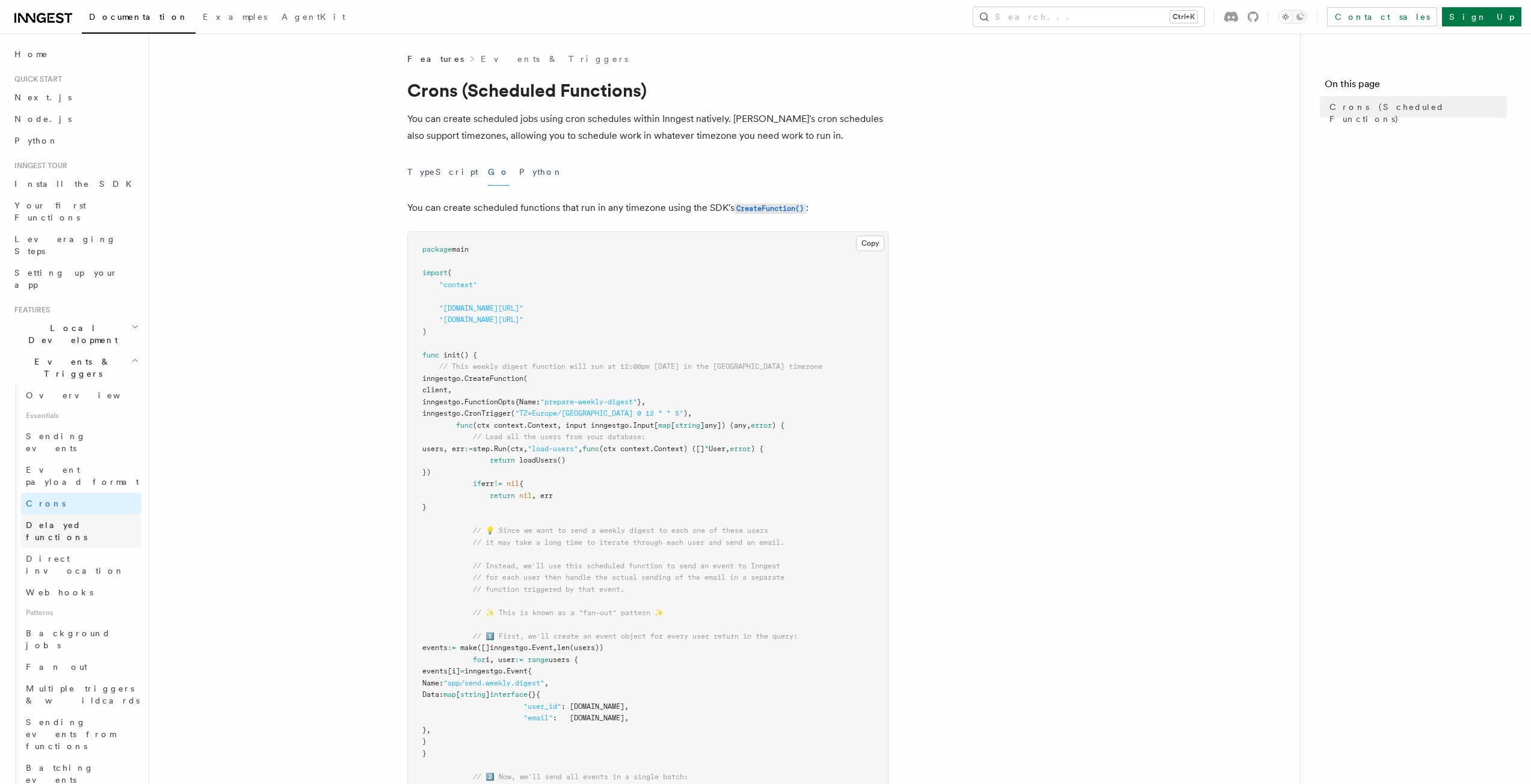
click at [75, 514] on link "Delayed functions" at bounding box center [81, 531] width 120 height 33
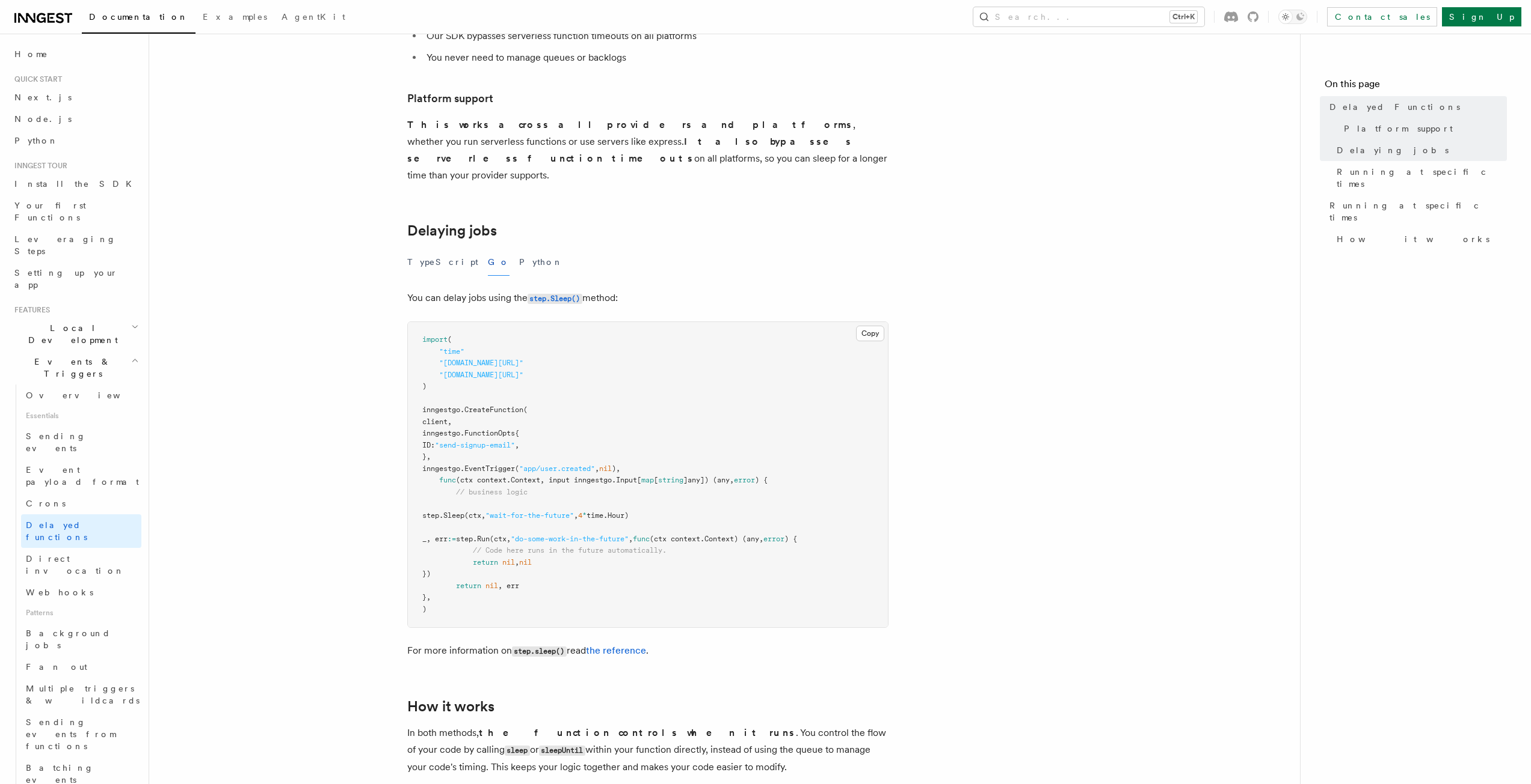
scroll to position [240, 0]
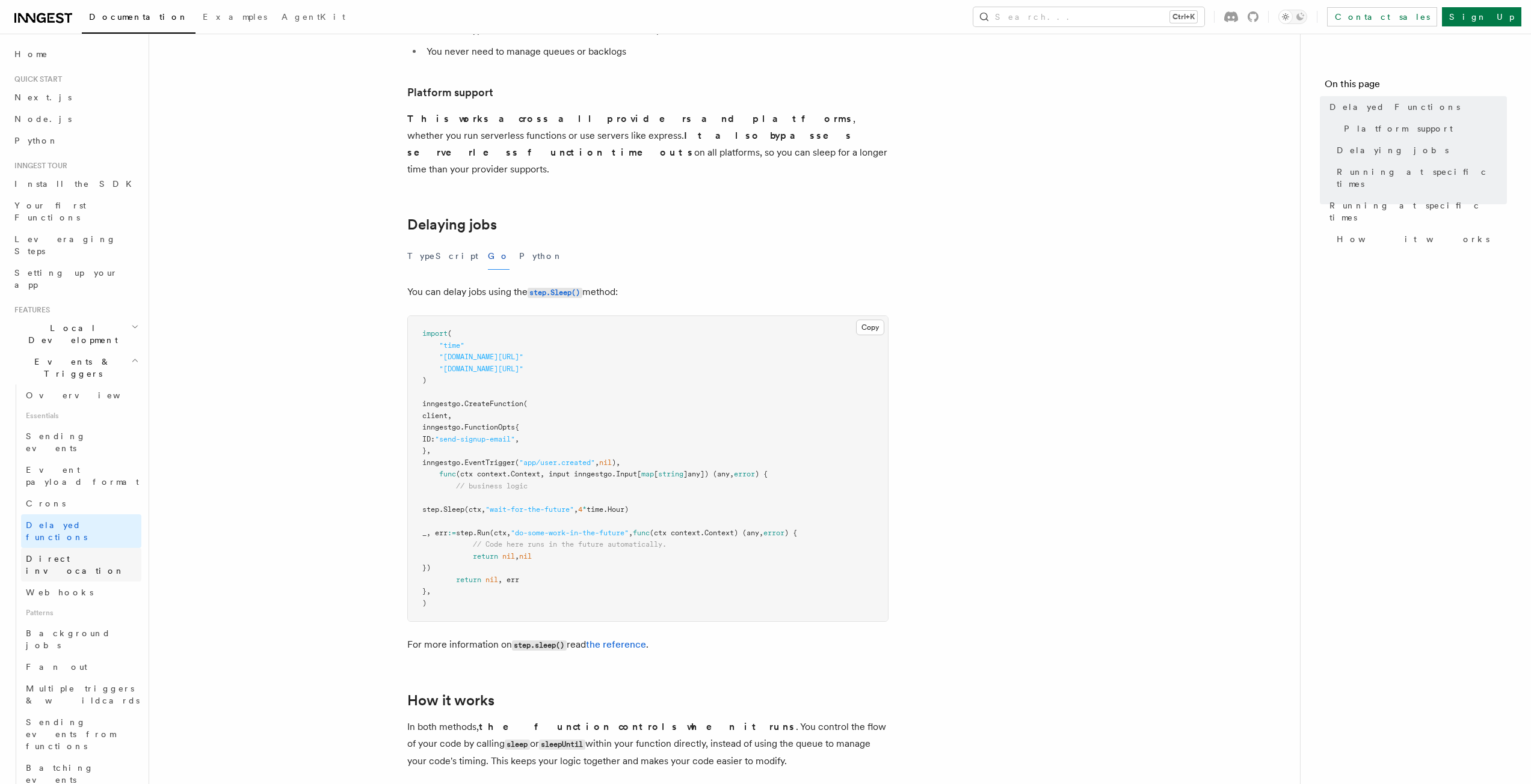
click at [73, 554] on span "Direct invocation" at bounding box center [75, 564] width 99 height 21
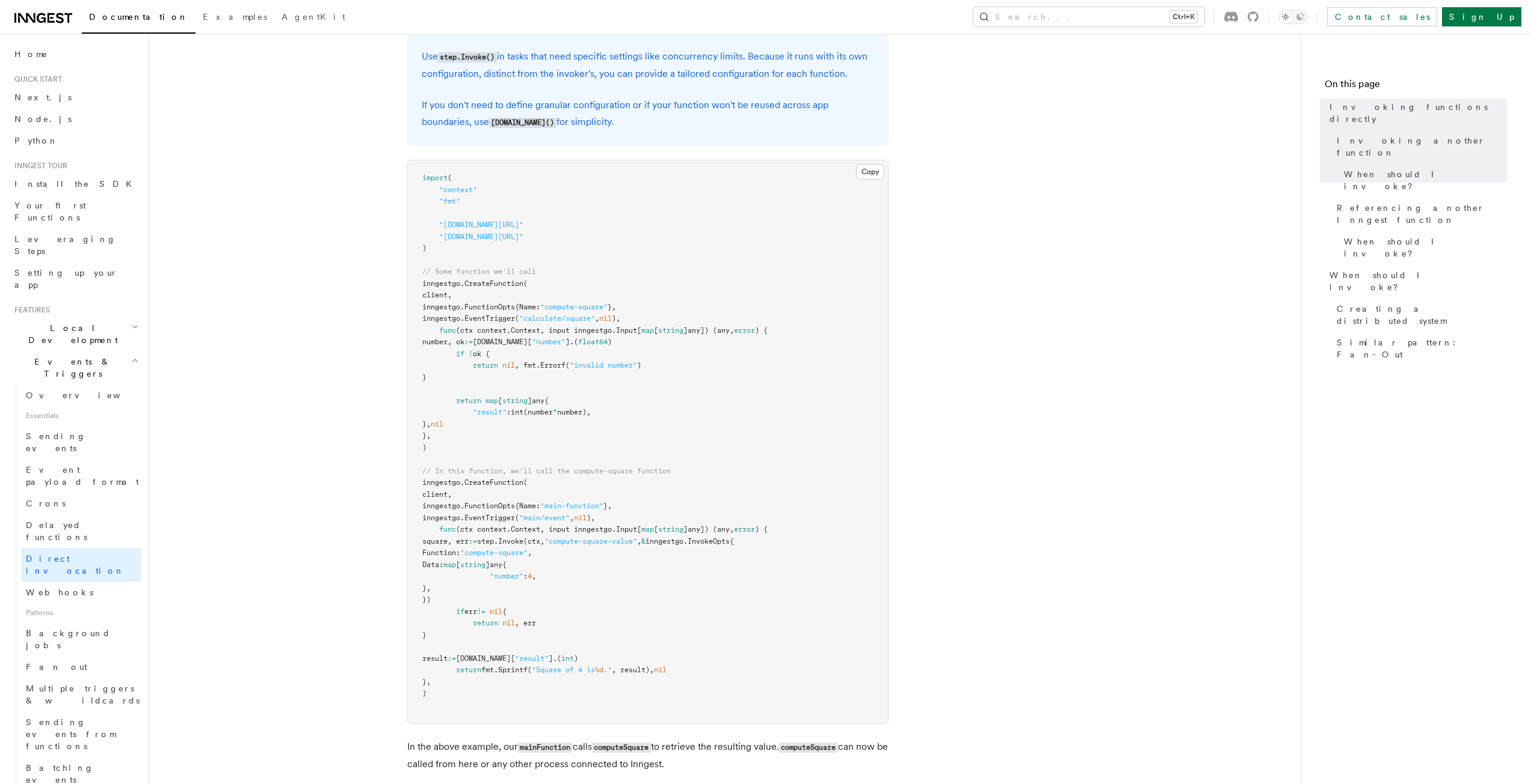
scroll to position [361, 0]
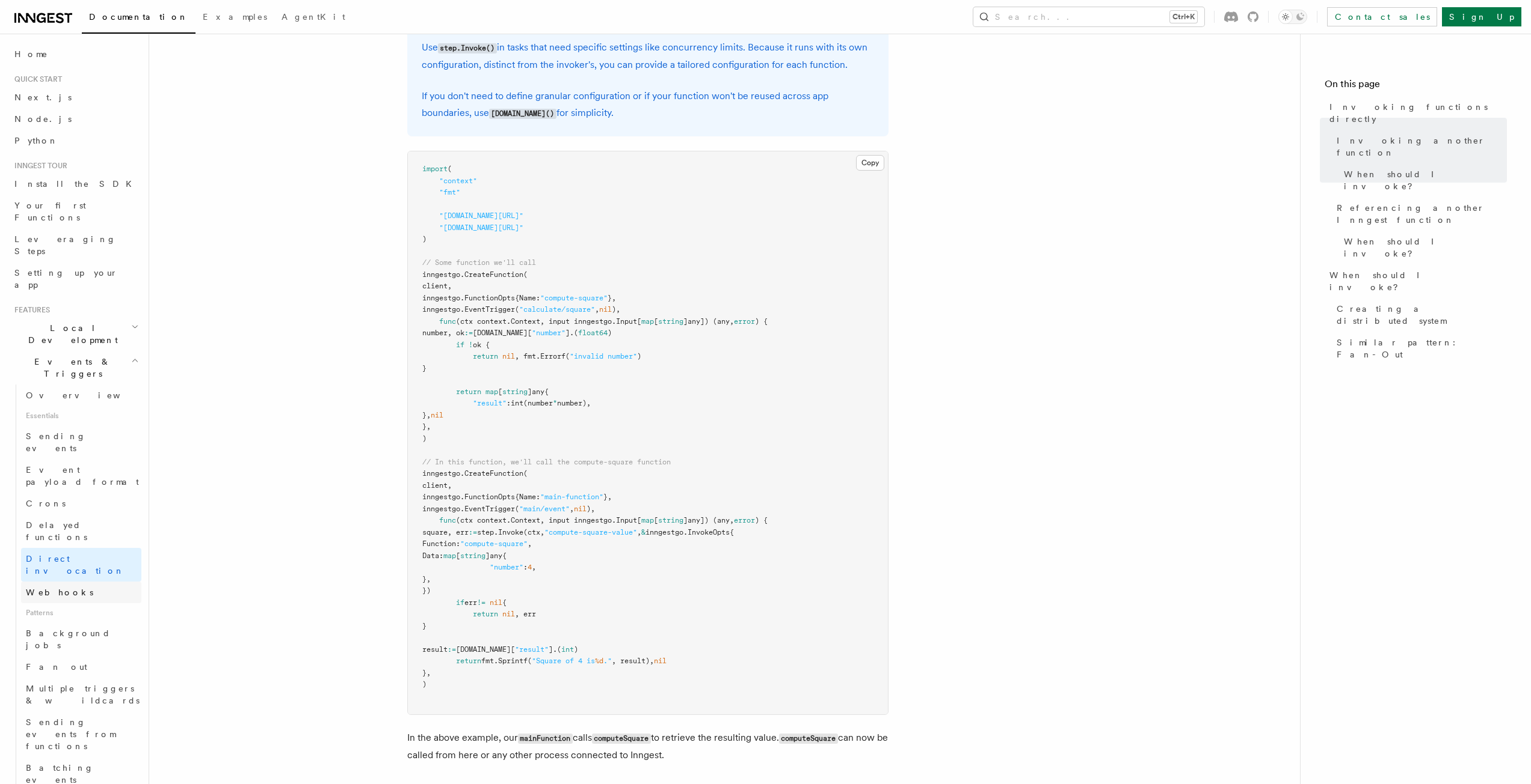
click at [57, 587] on span "Webhooks" at bounding box center [59, 593] width 68 height 12
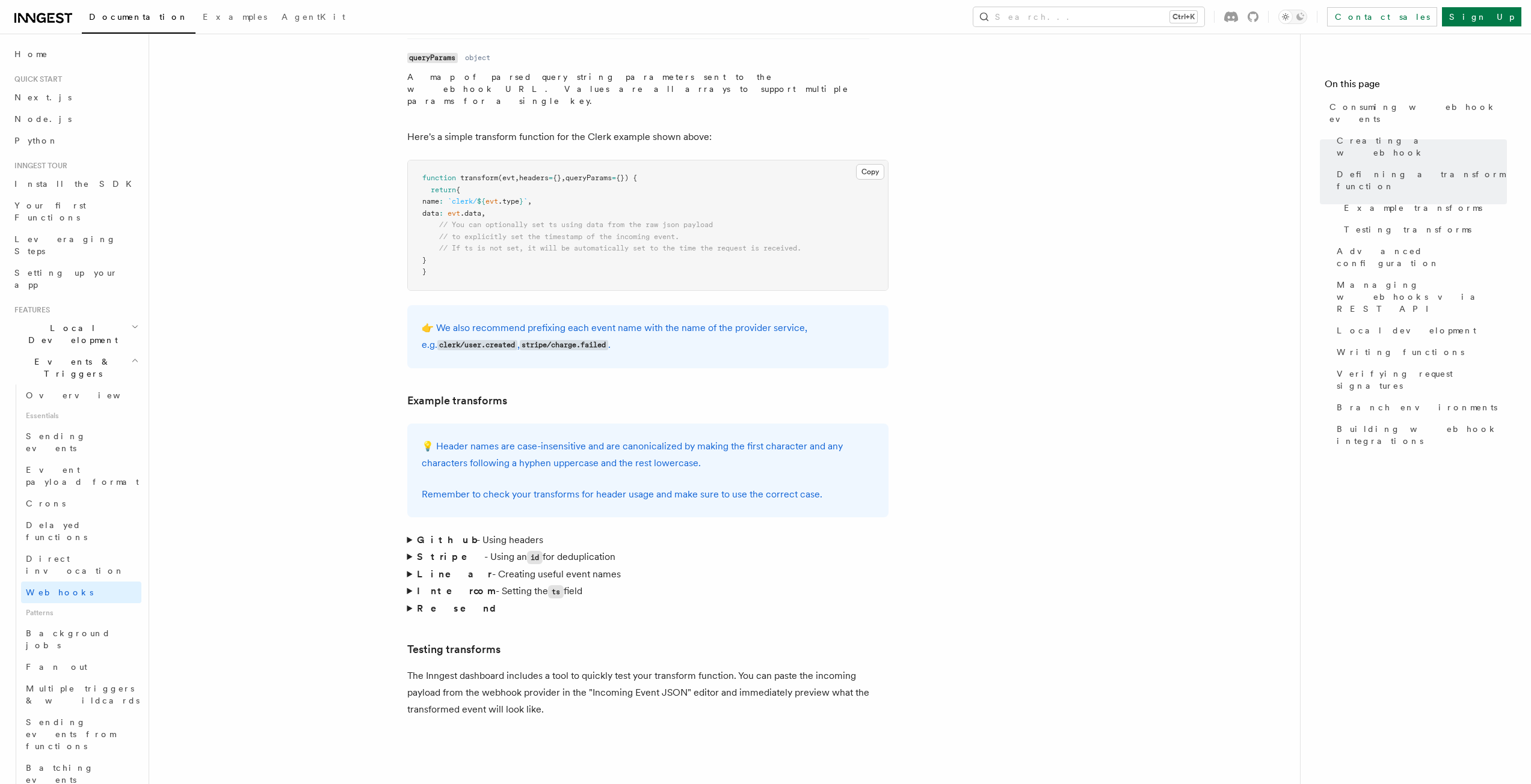
scroll to position [1502, 0]
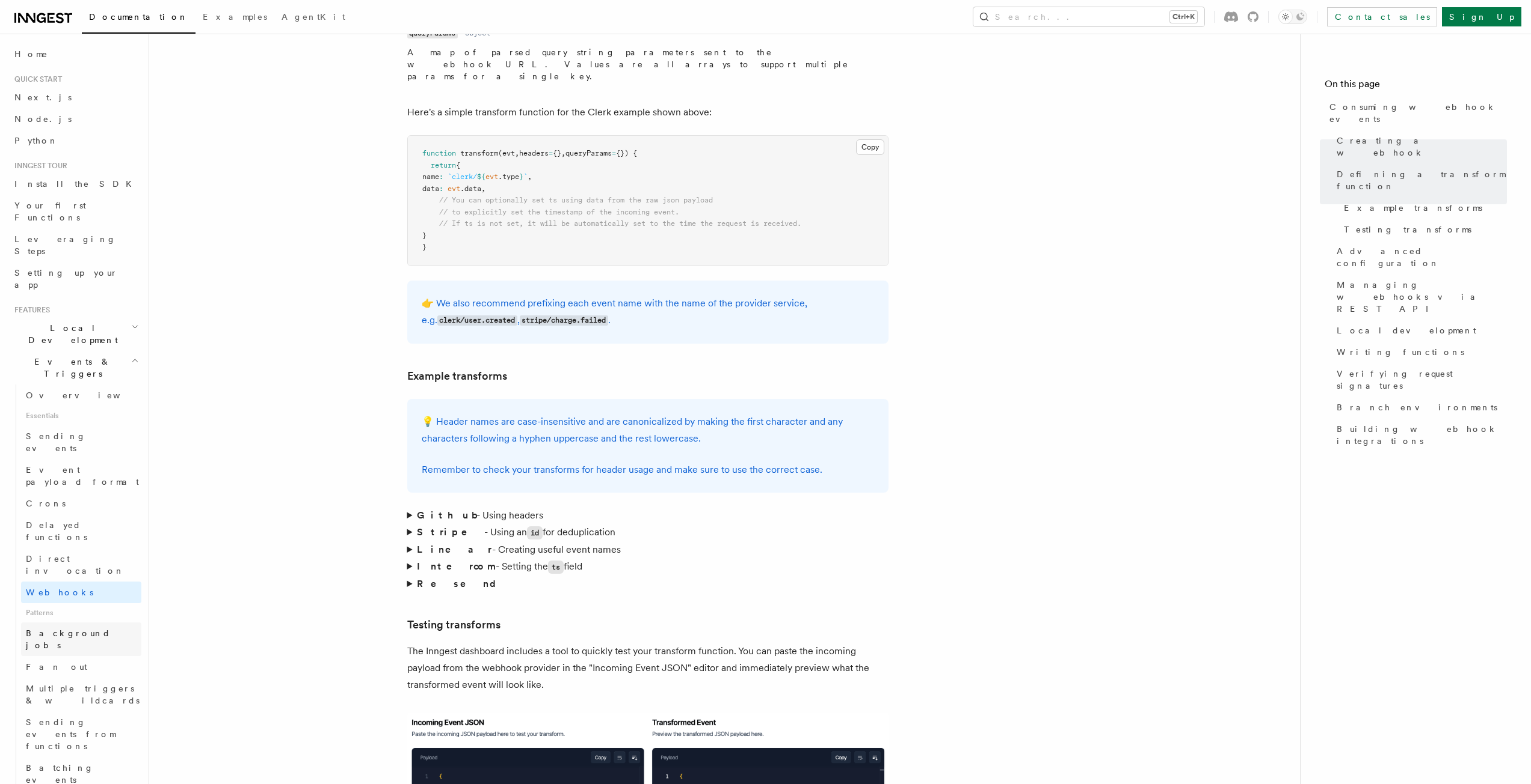
click at [68, 629] on span "Background jobs" at bounding box center [68, 639] width 85 height 21
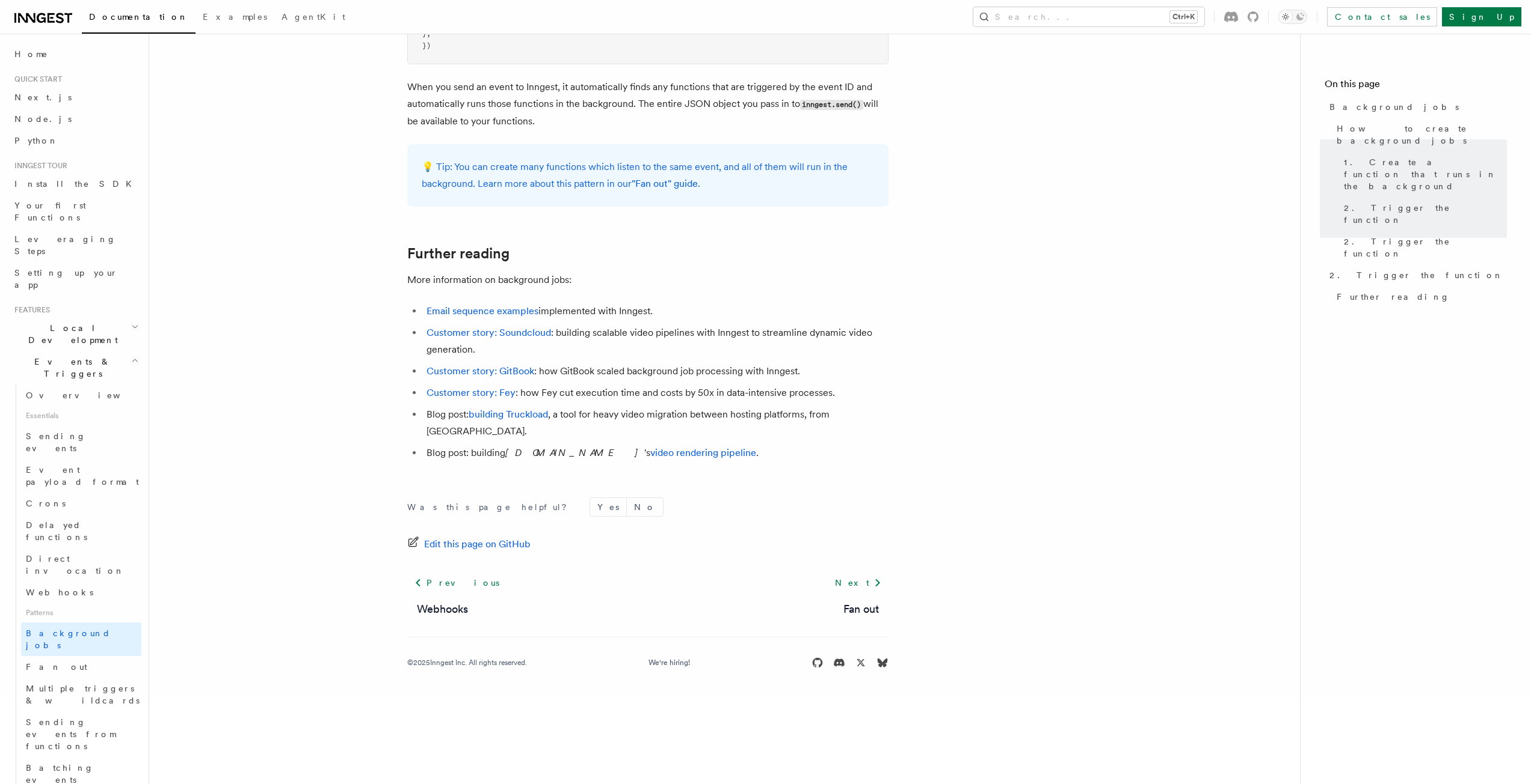
scroll to position [1202, 0]
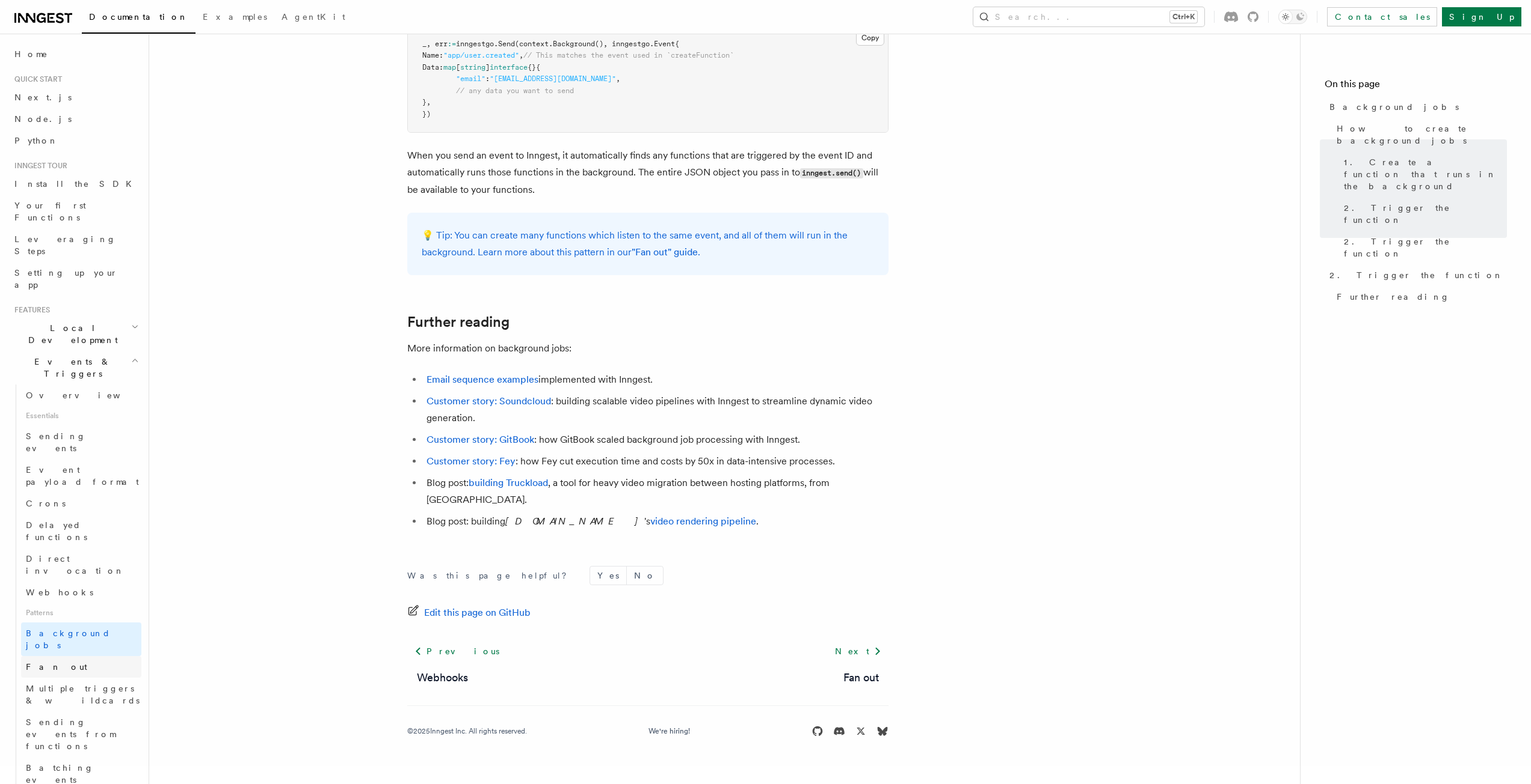
click at [71, 656] on link "Fan out" at bounding box center [81, 667] width 120 height 21
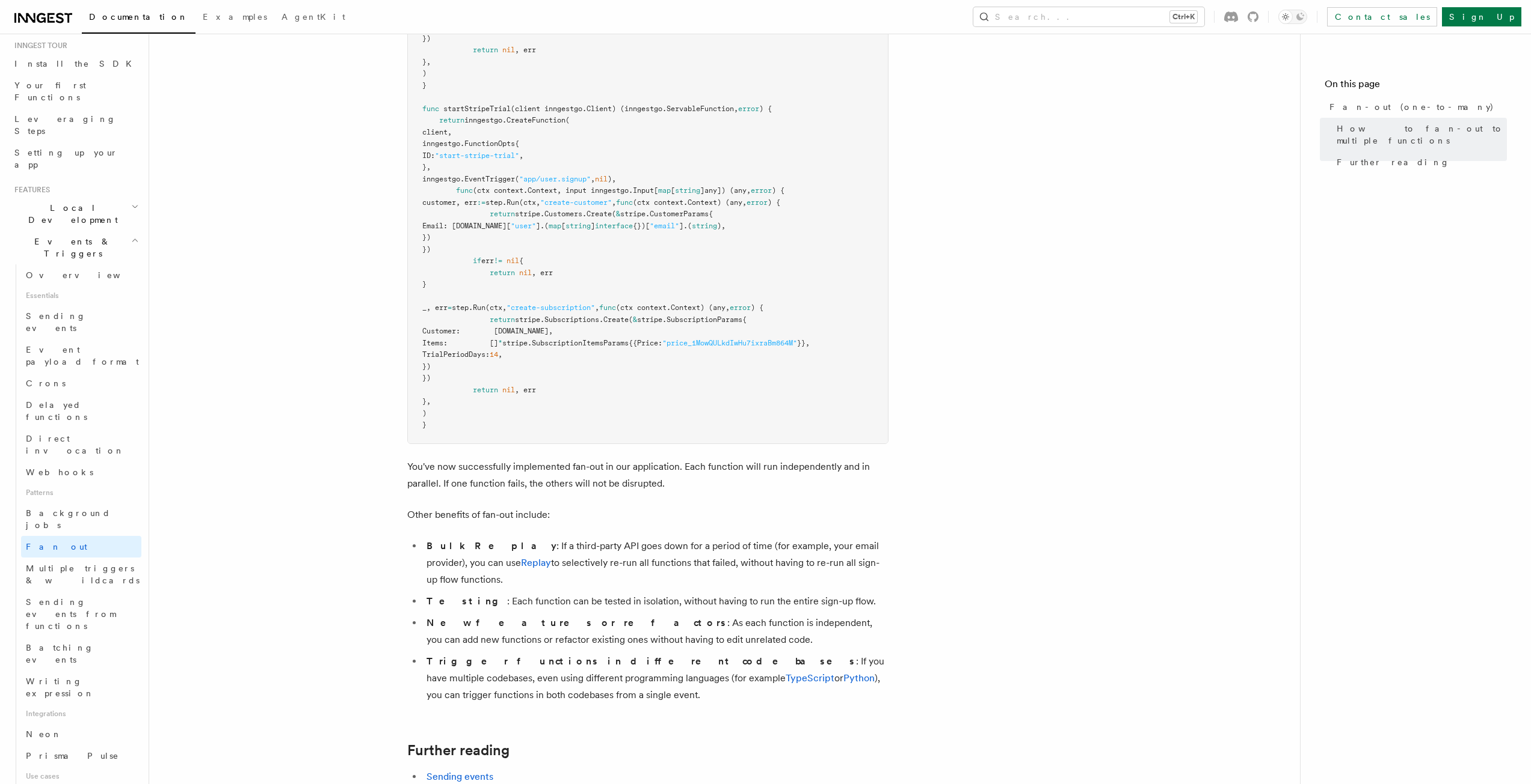
scroll to position [1683, 0]
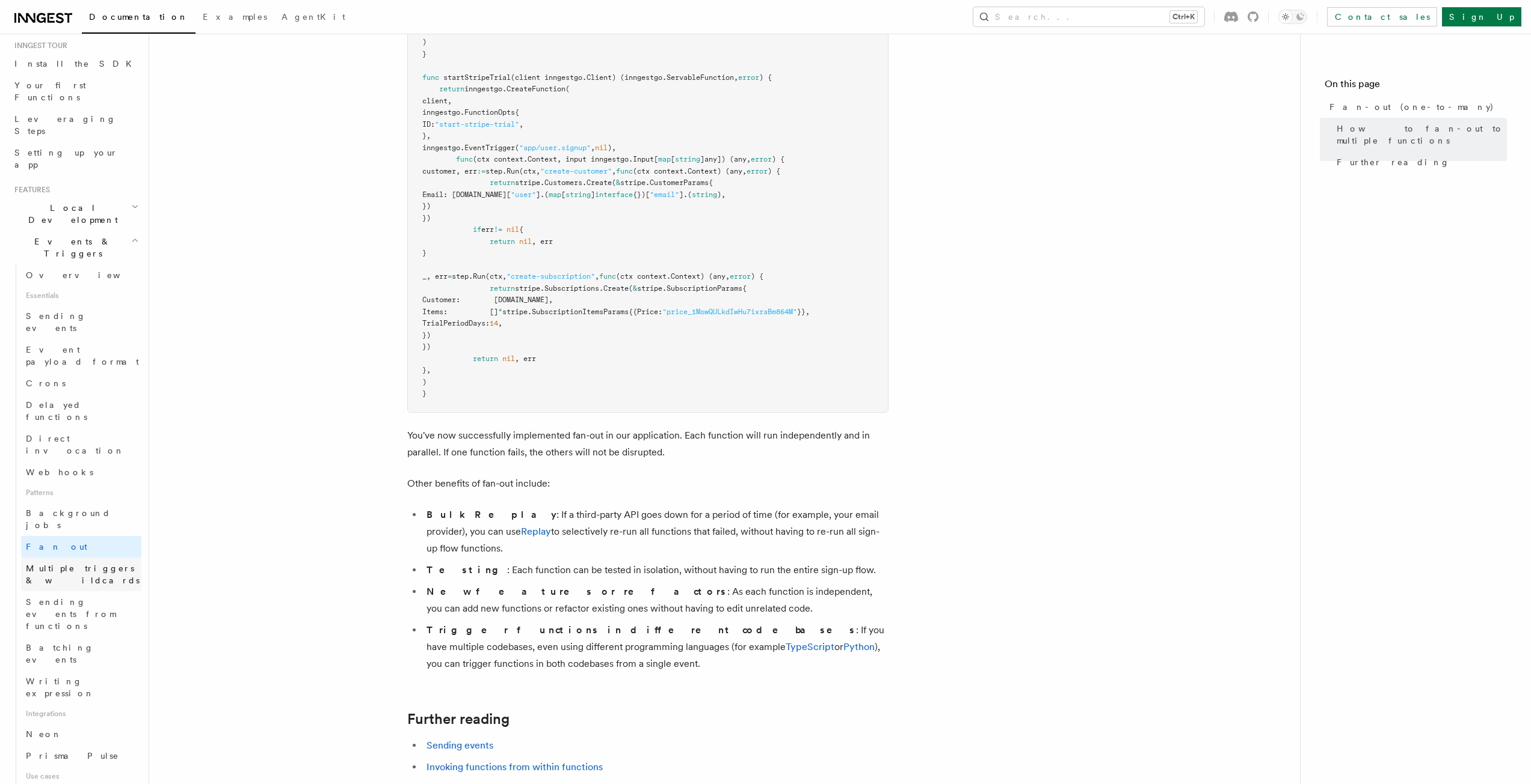
click at [63, 564] on span "Multiple triggers & wildcards" at bounding box center [82, 574] width 114 height 21
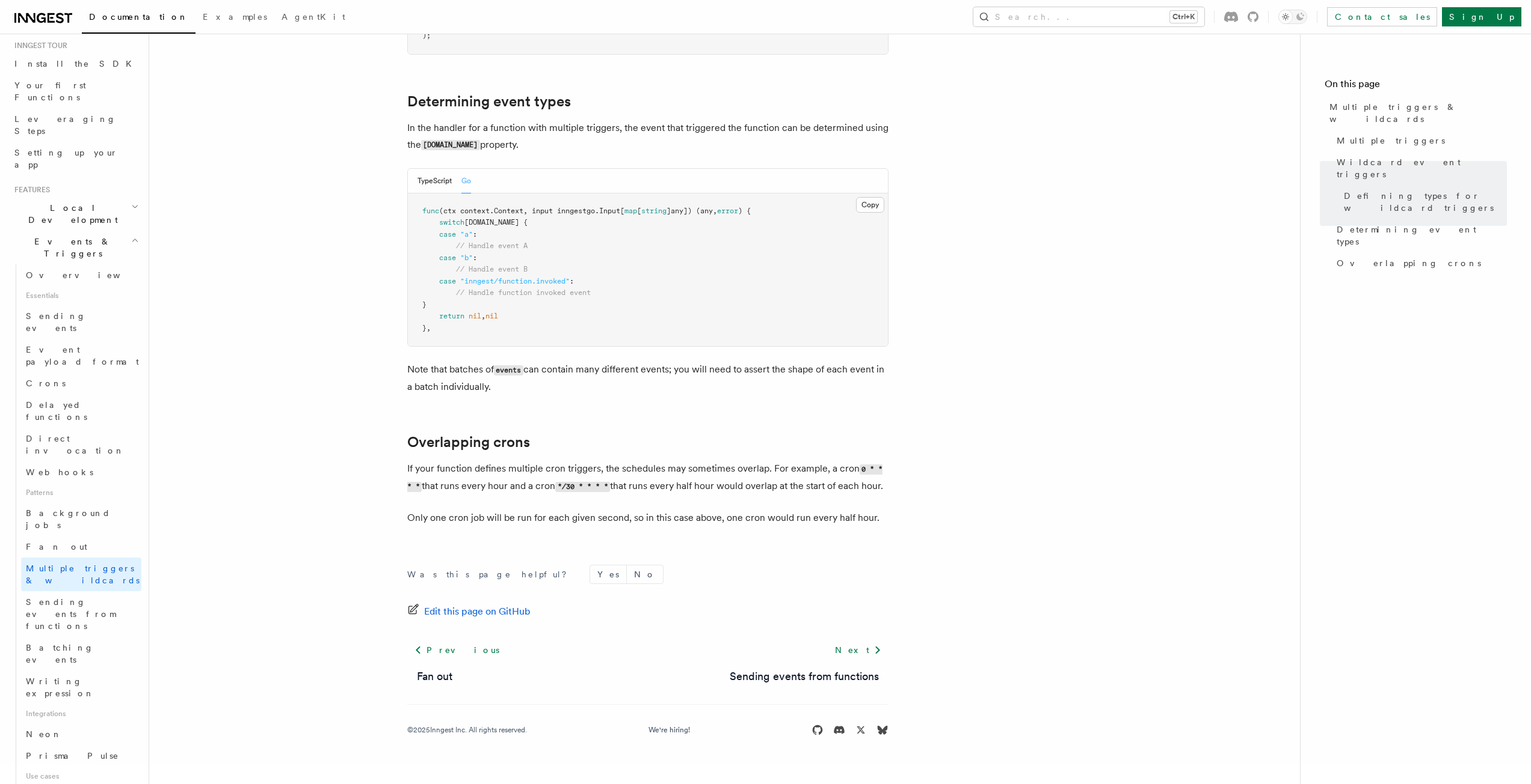
scroll to position [1166, 0]
click at [76, 596] on span "Sending events from functions" at bounding box center [83, 614] width 116 height 36
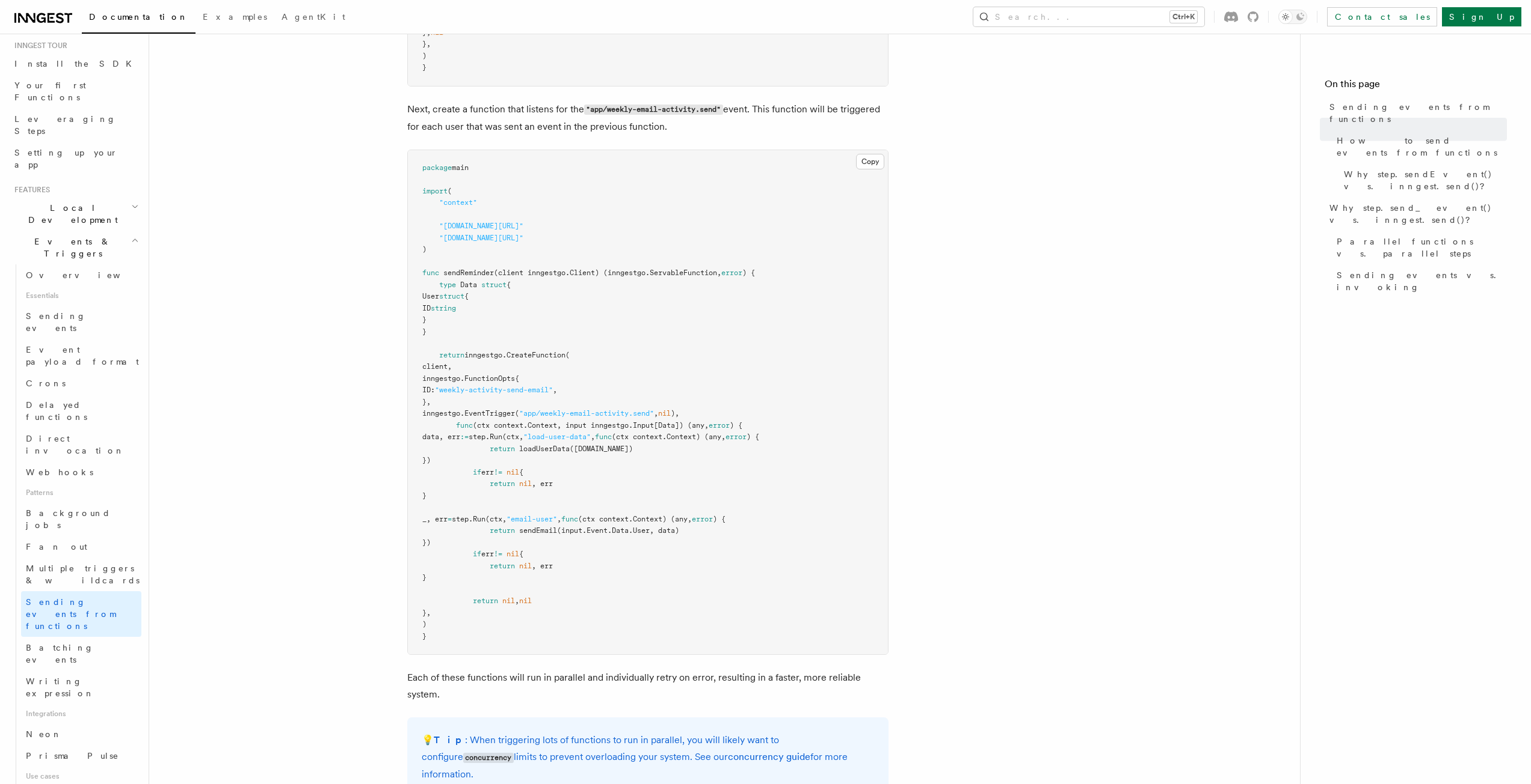
scroll to position [1082, 0]
click at [50, 643] on span "Batching events" at bounding box center [59, 654] width 68 height 21
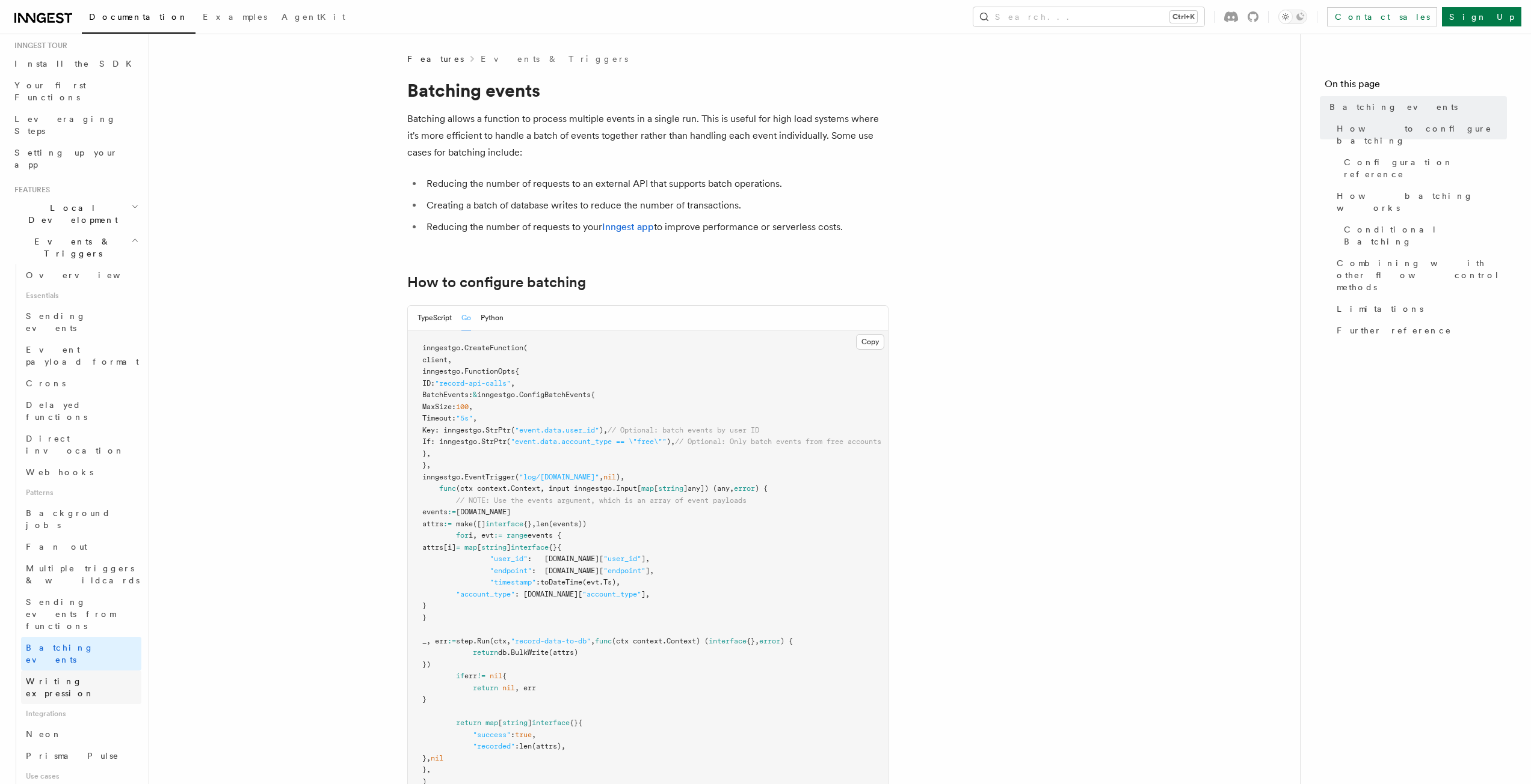
click at [75, 677] on span "Writing expression" at bounding box center [60, 687] width 68 height 21
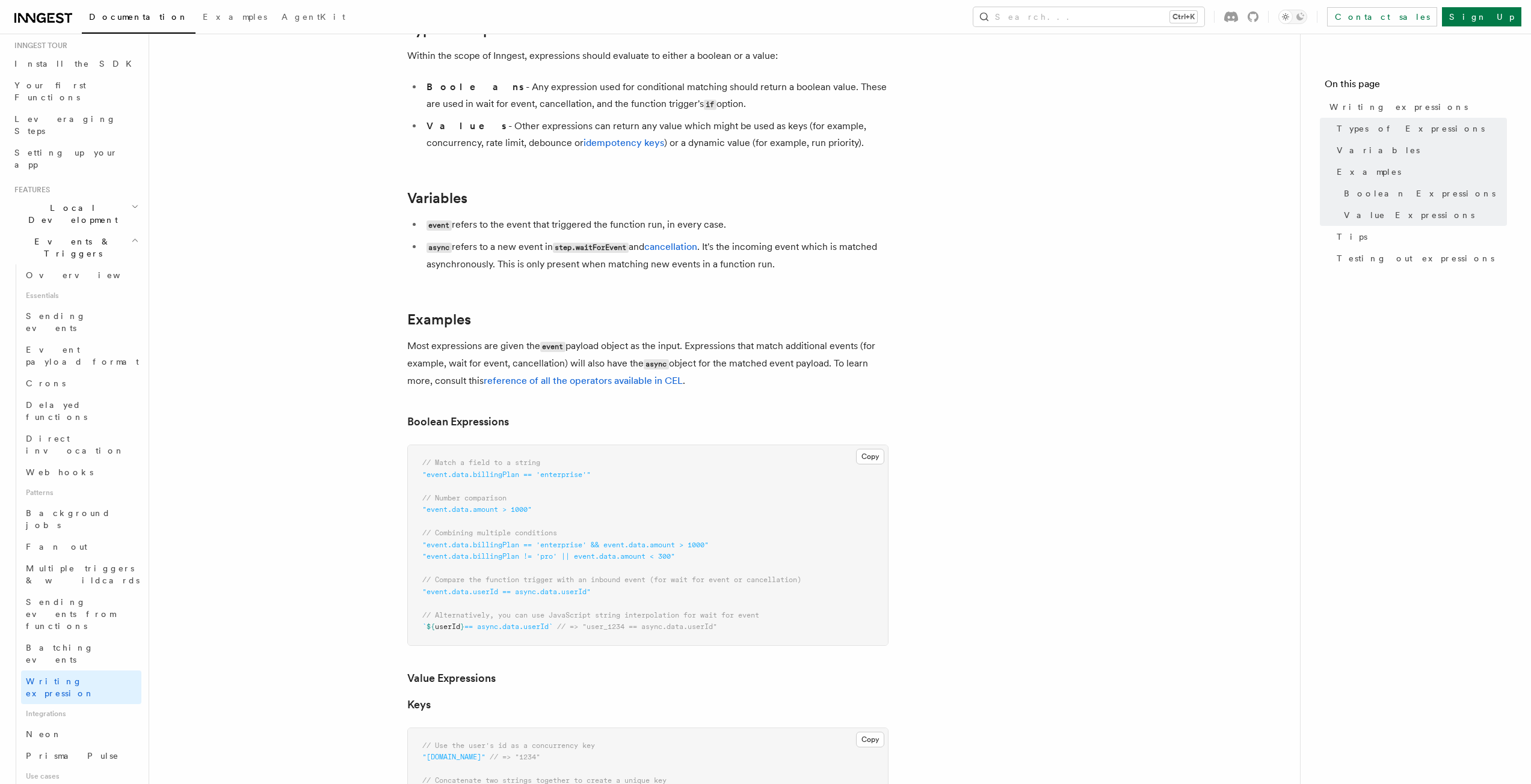
scroll to position [300, 0]
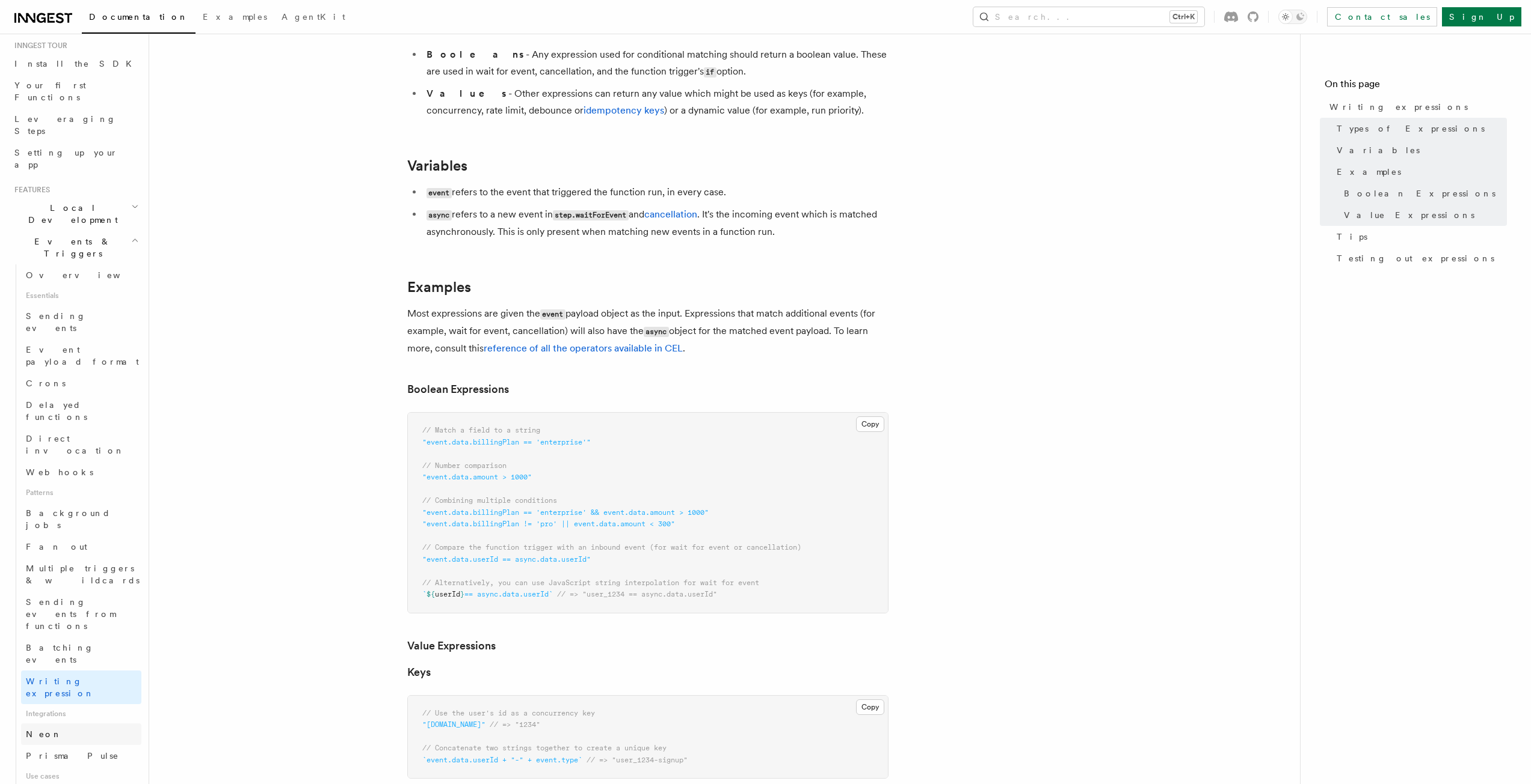
click at [65, 724] on link "Neon" at bounding box center [81, 734] width 120 height 21
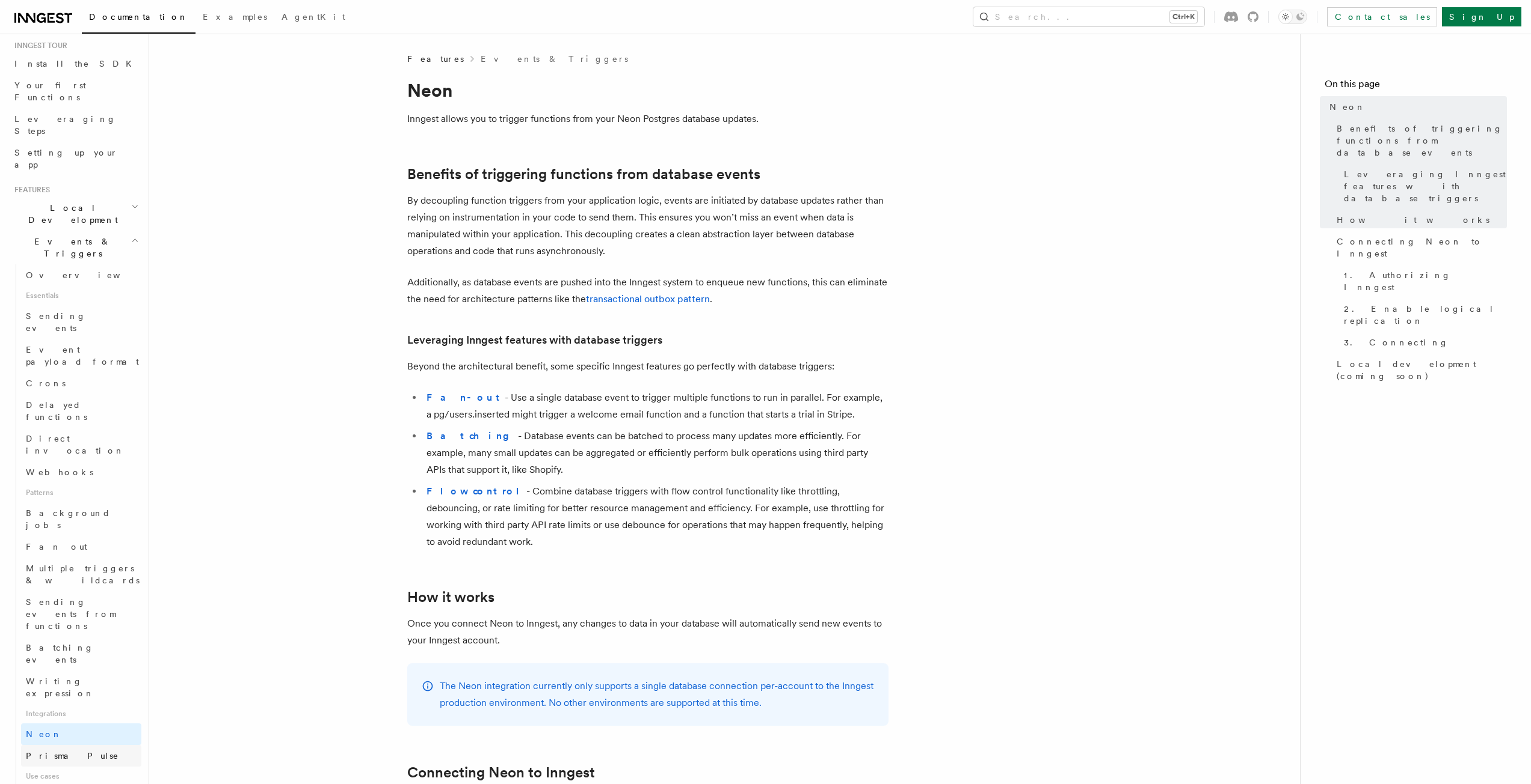
click at [75, 745] on link "Prisma Pulse" at bounding box center [81, 755] width 120 height 21
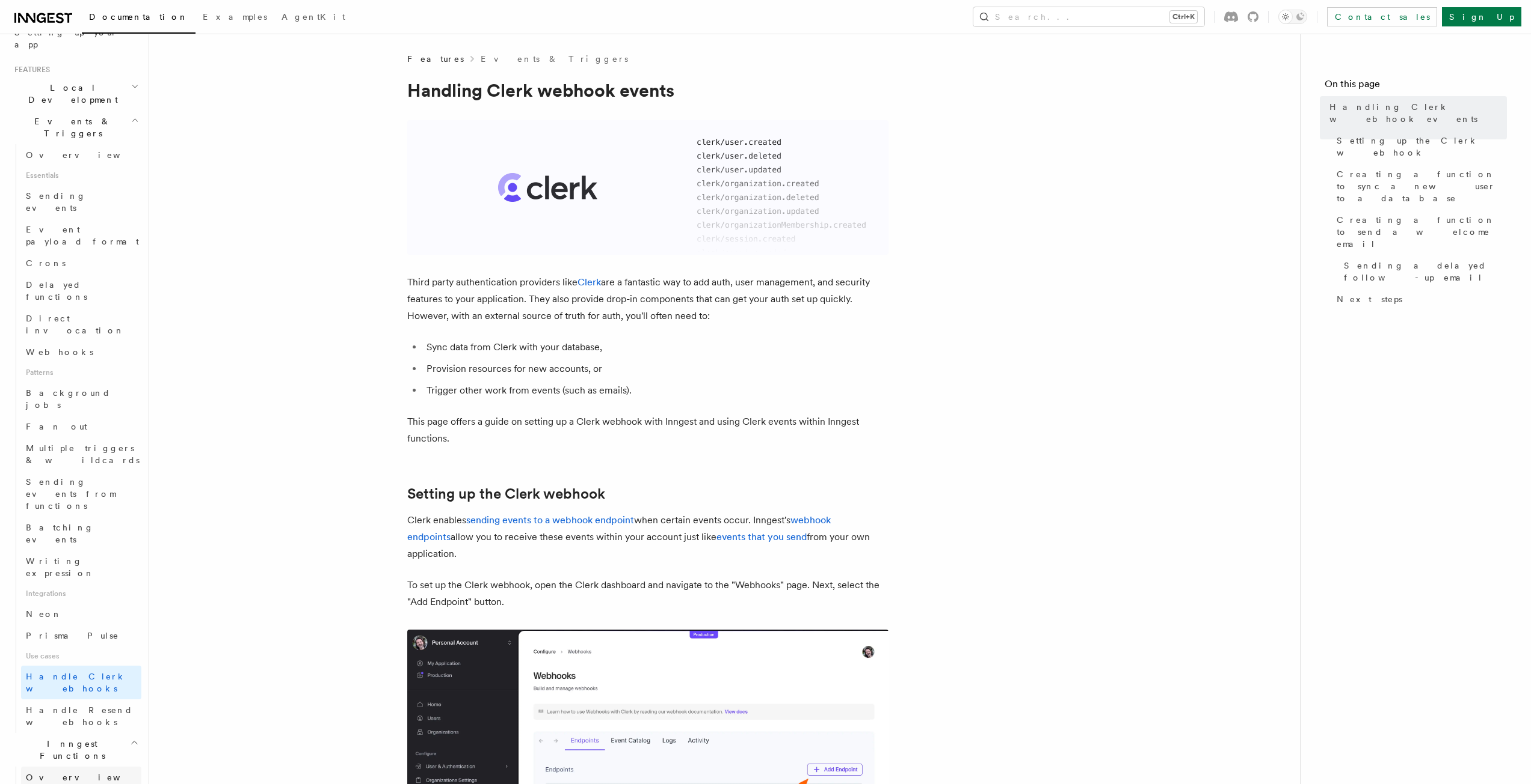
click at [75, 767] on link "Overview" at bounding box center [81, 778] width 120 height 21
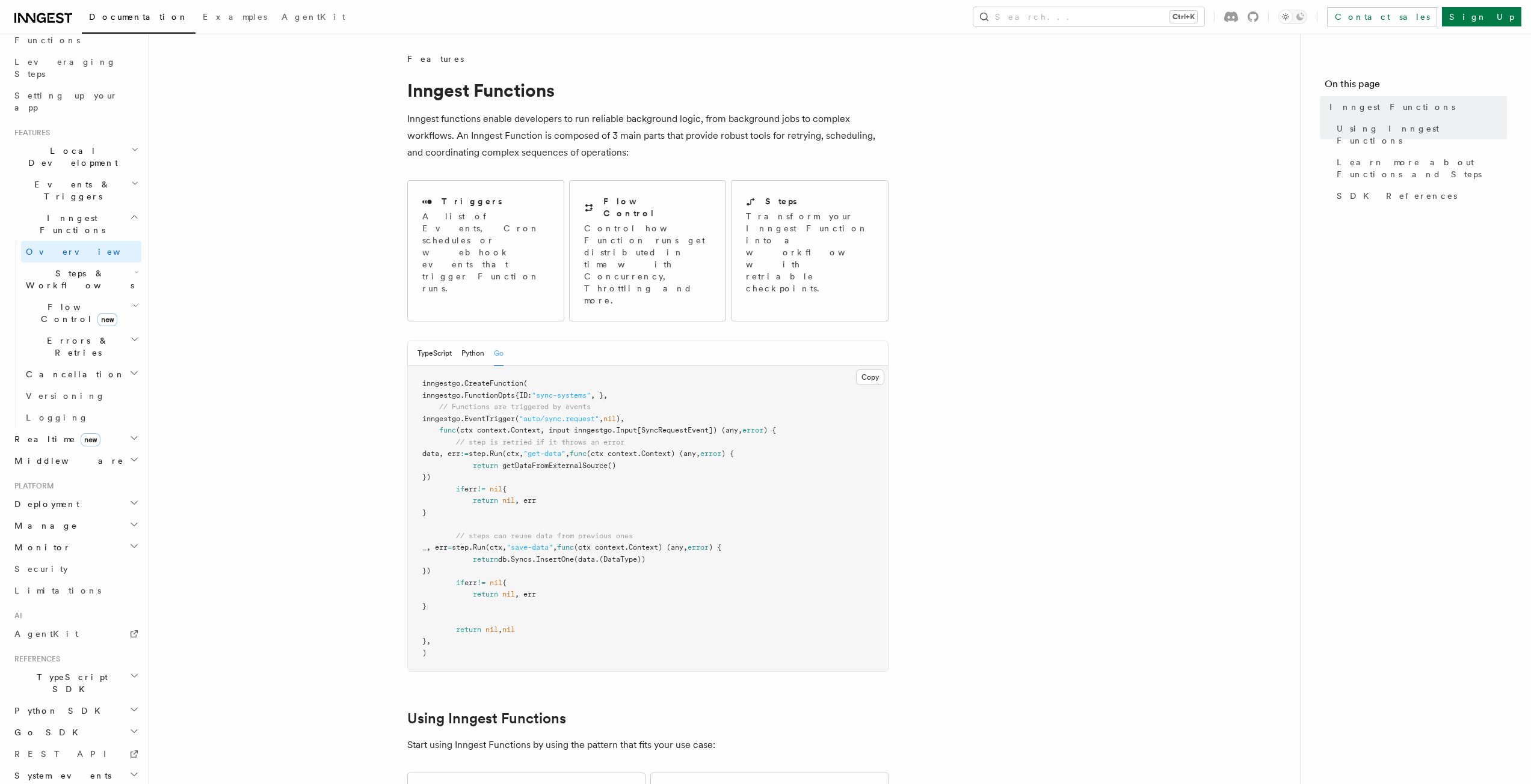
click at [69, 267] on span "Steps & Workflows" at bounding box center [78, 279] width 113 height 24
click at [56, 691] on h2 "Flow Control new" at bounding box center [81, 707] width 120 height 33
